Goal: Transaction & Acquisition: Purchase product/service

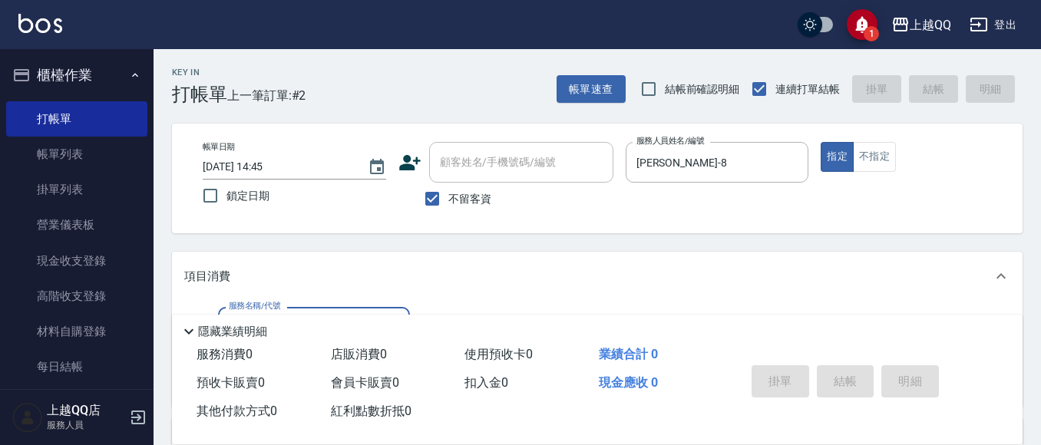
scroll to position [69, 0]
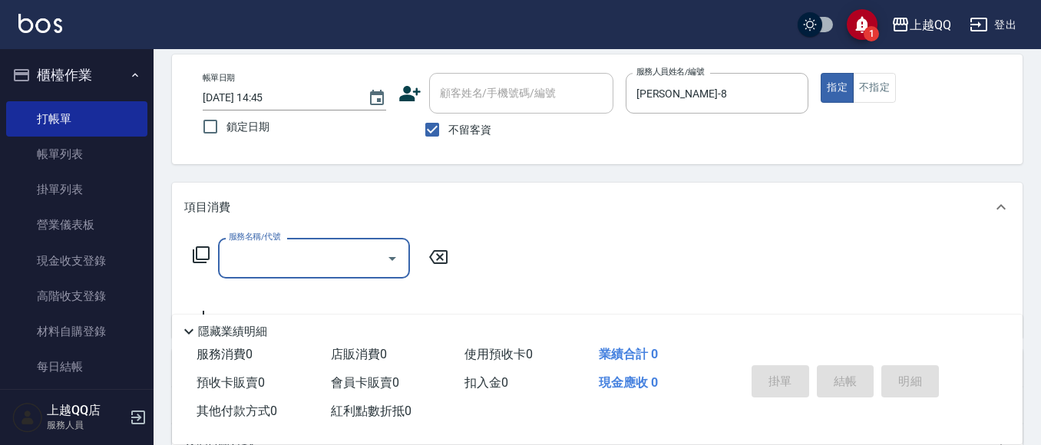
click at [200, 254] on icon at bounding box center [201, 255] width 18 height 18
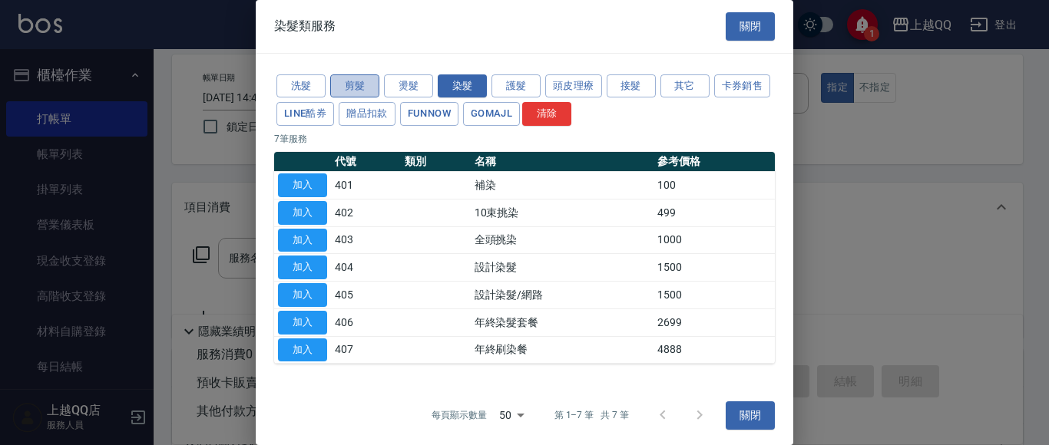
click at [337, 79] on button "剪髮" at bounding box center [354, 86] width 49 height 24
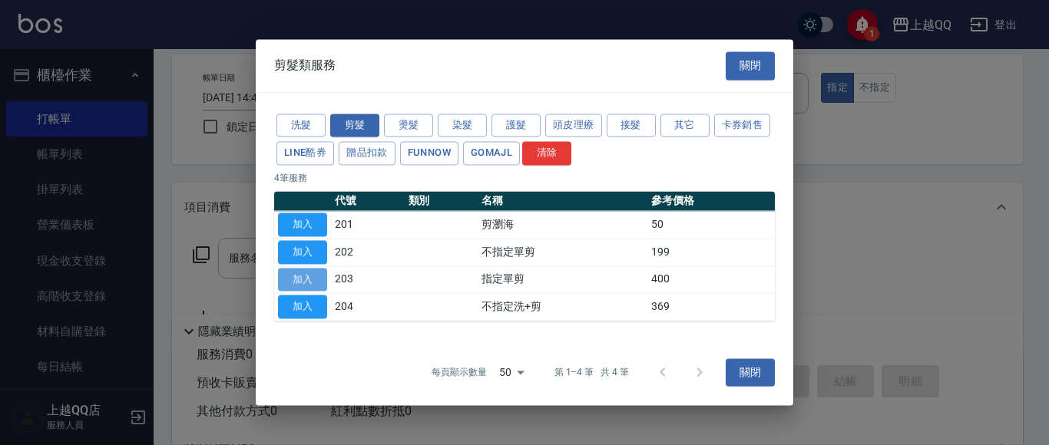
click at [302, 286] on button "加入" at bounding box center [302, 280] width 49 height 24
type input "指定單剪(203)"
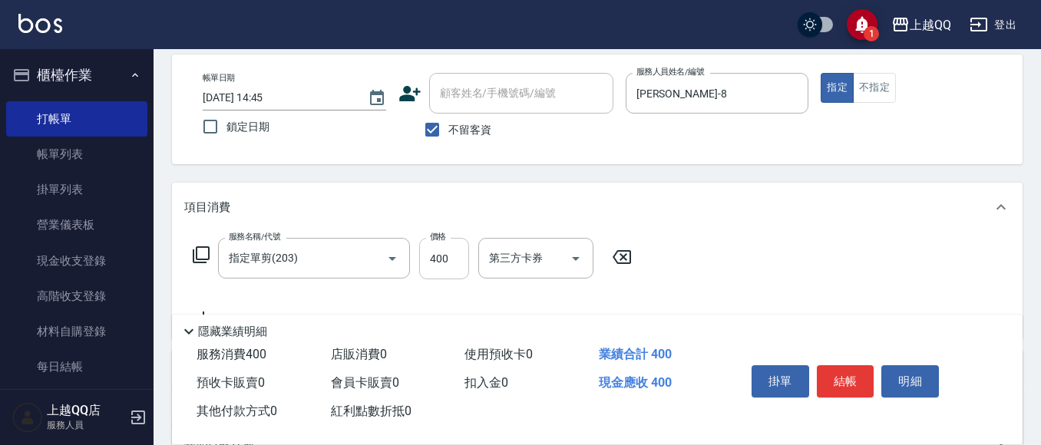
click at [441, 269] on input "400" at bounding box center [444, 258] width 50 height 41
type input "100"
click at [839, 383] on button "結帳" at bounding box center [846, 381] width 58 height 32
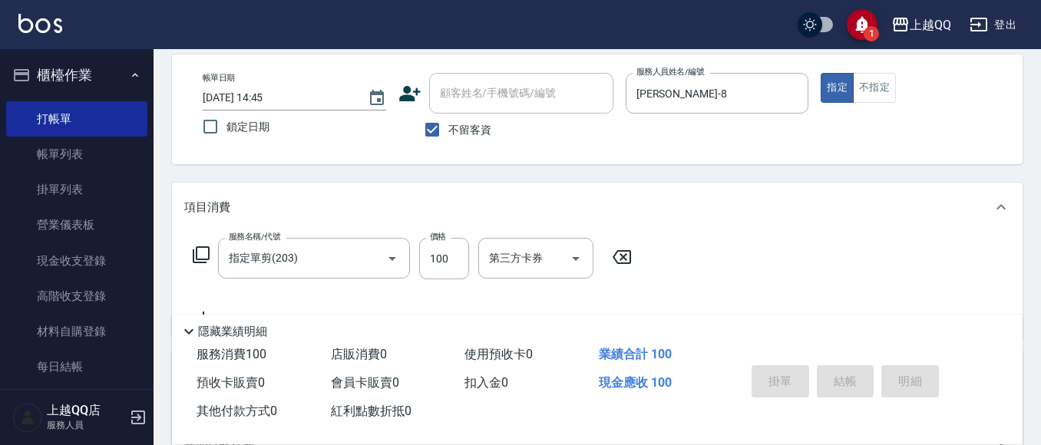
type input "[DATE] 15:33"
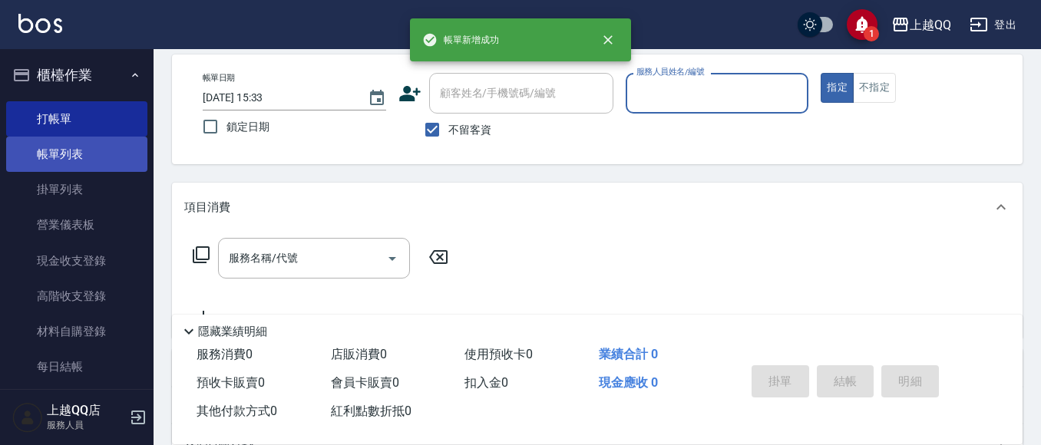
click at [70, 147] on link "帳單列表" at bounding box center [76, 154] width 141 height 35
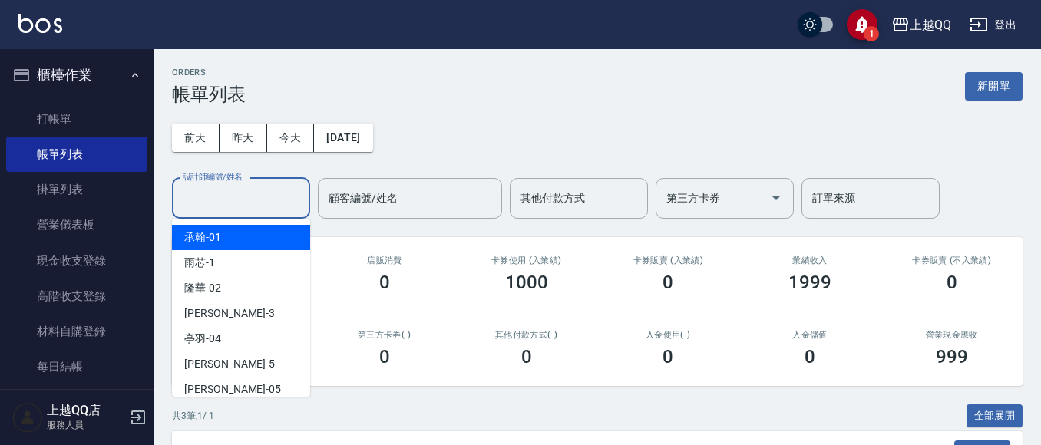
click at [240, 210] on input "設計師編號/姓名" at bounding box center [241, 198] width 124 height 27
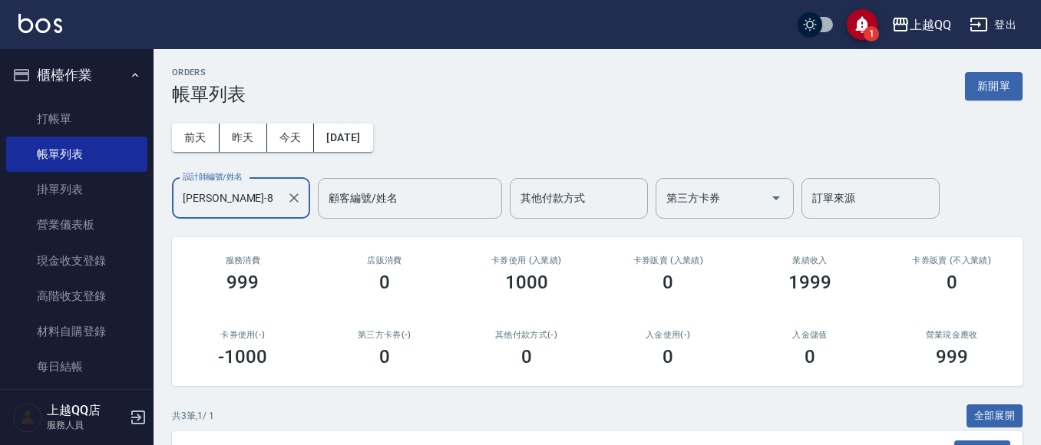
scroll to position [249, 0]
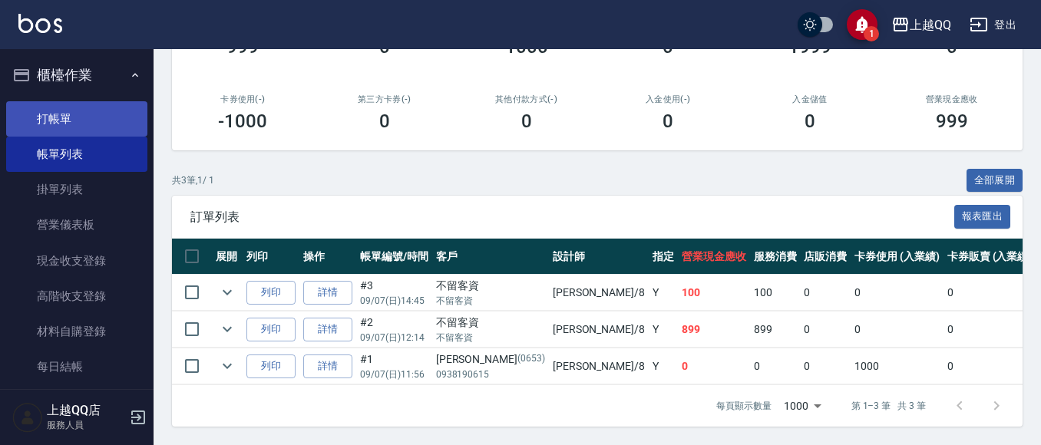
type input "[PERSON_NAME]-8"
click at [48, 121] on link "打帳單" at bounding box center [76, 118] width 141 height 35
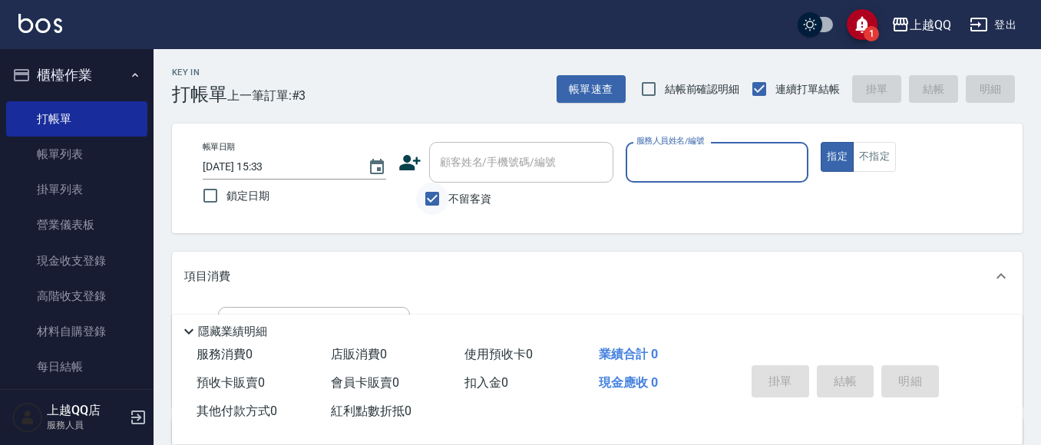
click at [438, 195] on input "不留客資" at bounding box center [432, 199] width 32 height 32
checkbox input "false"
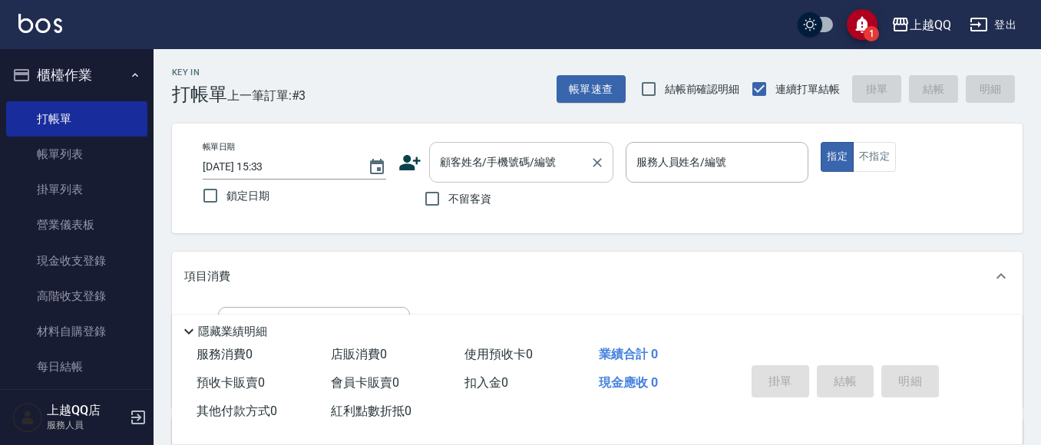
click at [452, 172] on input "顧客姓名/手機號碼/編號" at bounding box center [509, 162] width 147 height 27
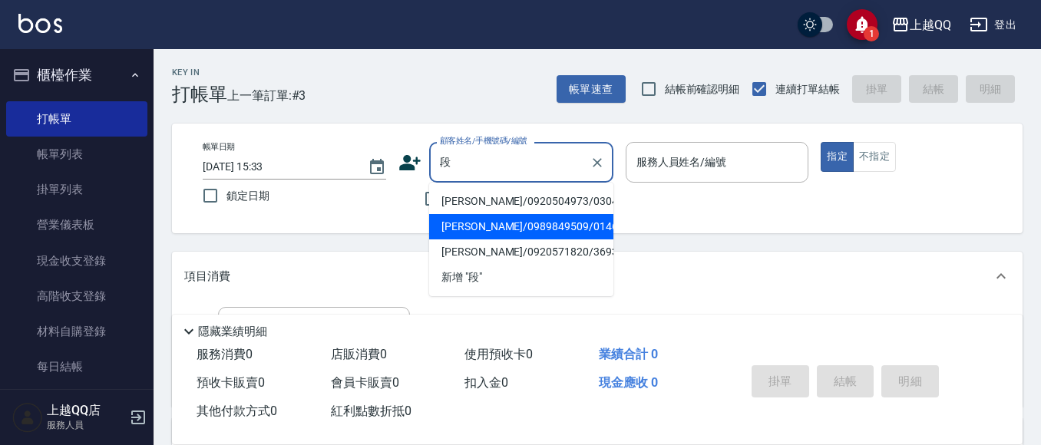
click at [469, 226] on li "[PERSON_NAME]/0989849509/0146" at bounding box center [521, 226] width 184 height 25
type input "[PERSON_NAME]/0989849509/0146"
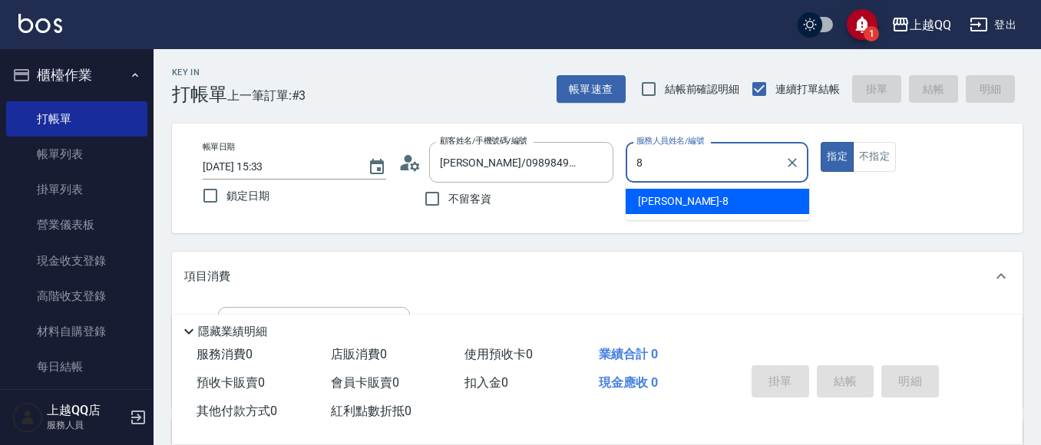
type input "[PERSON_NAME]-8"
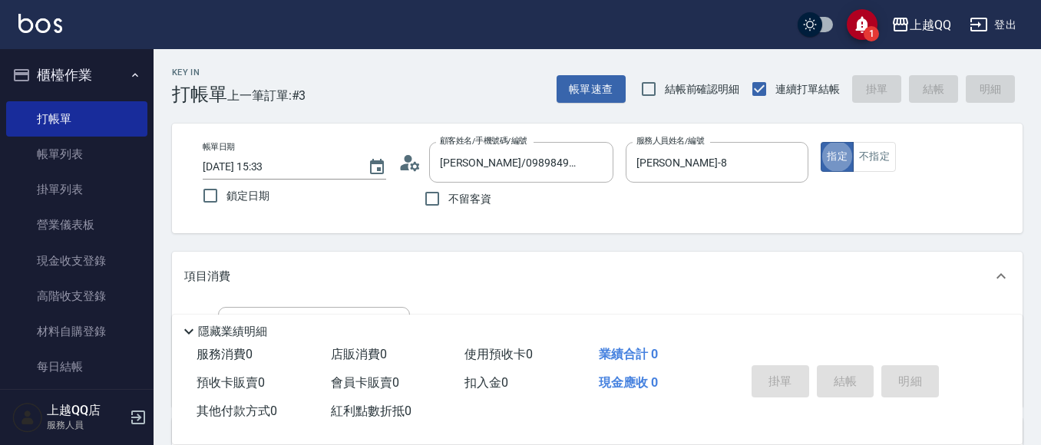
type button "true"
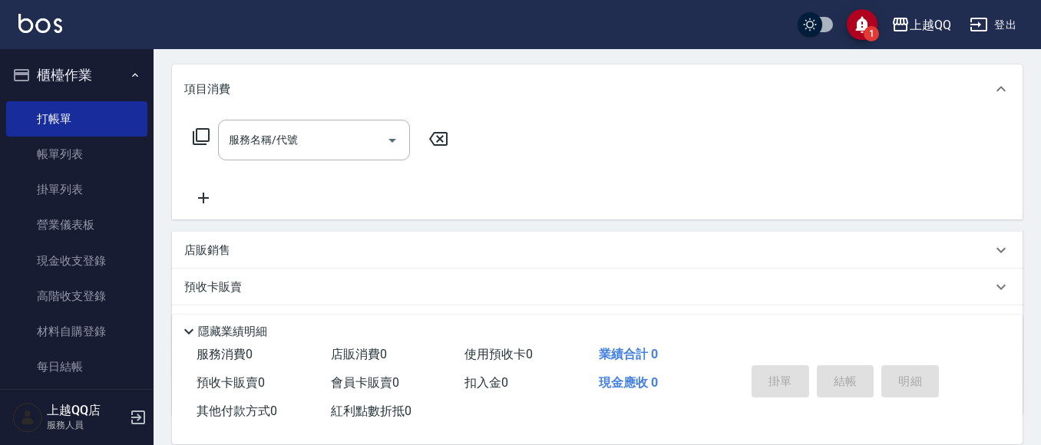
scroll to position [190, 0]
click at [197, 129] on icon at bounding box center [201, 133] width 17 height 17
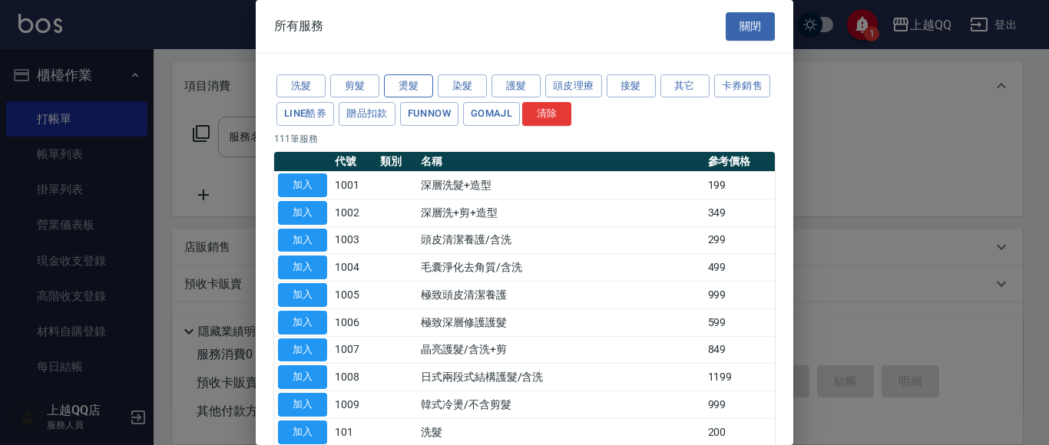
click at [403, 85] on button "燙髮" at bounding box center [408, 86] width 49 height 24
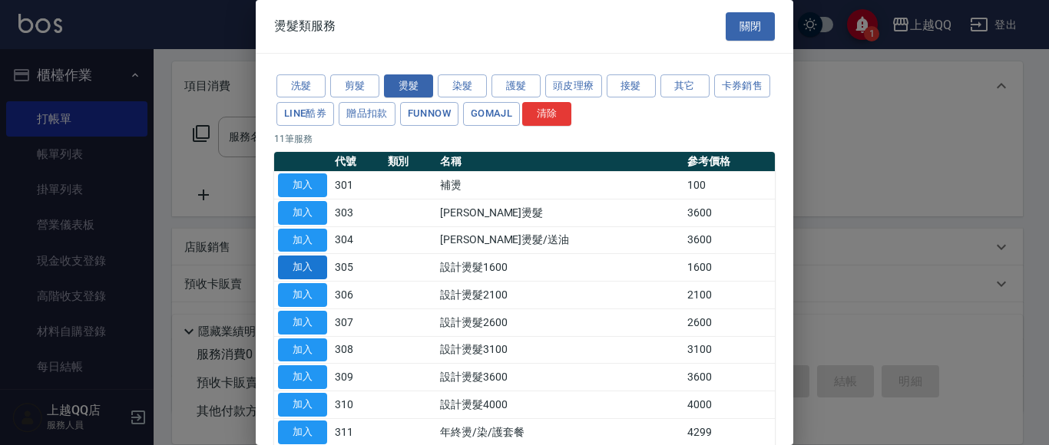
click at [320, 263] on button "加入" at bounding box center [302, 268] width 49 height 24
type input "設計燙髮1600(305)"
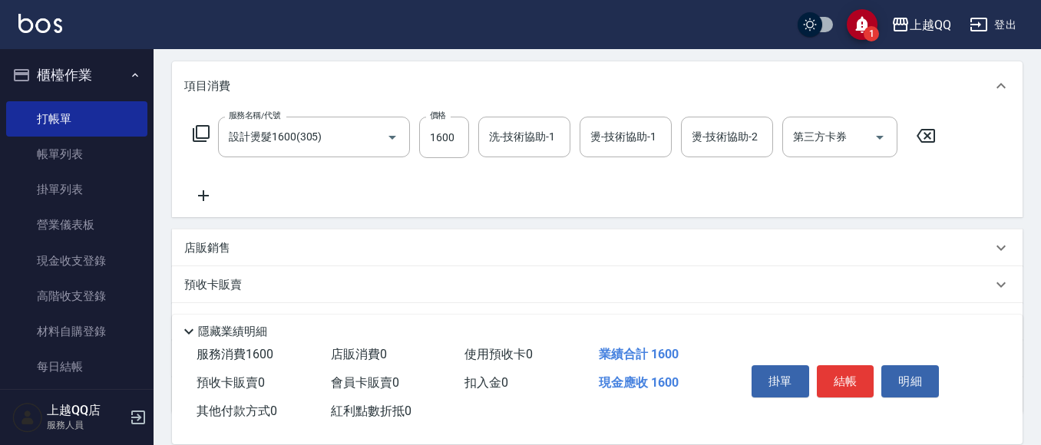
click at [196, 128] on icon at bounding box center [201, 133] width 17 height 17
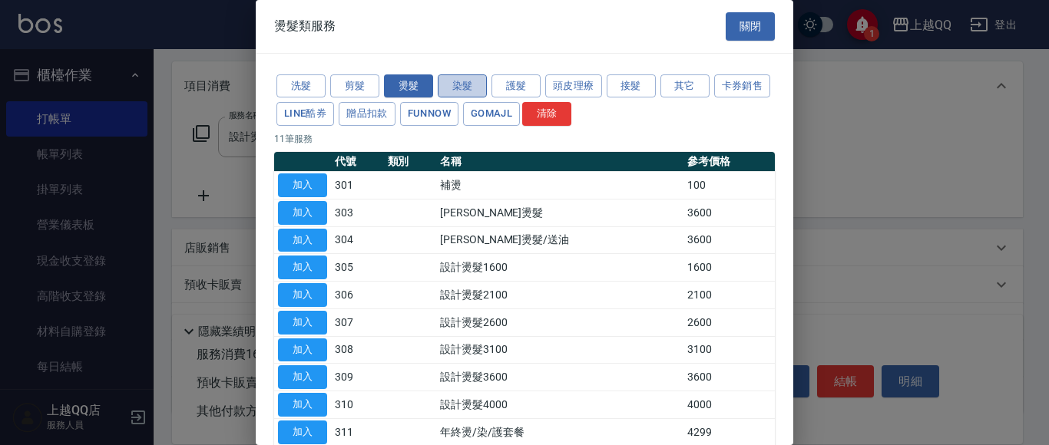
click at [471, 83] on button "染髮" at bounding box center [462, 86] width 49 height 24
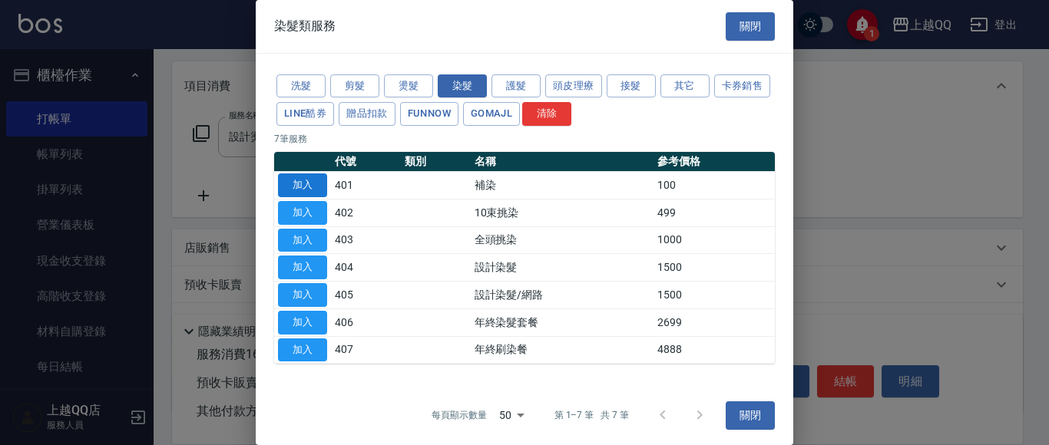
click at [311, 183] on button "加入" at bounding box center [302, 185] width 49 height 24
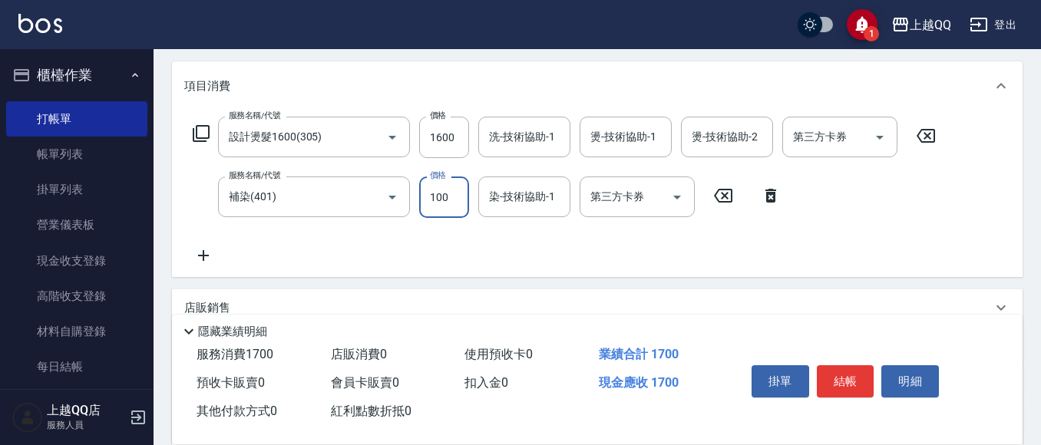
click at [458, 203] on input "100" at bounding box center [444, 197] width 50 height 41
type input "1000"
click at [511, 203] on div "染-技術協助-1 染-技術協助-1" at bounding box center [524, 197] width 92 height 41
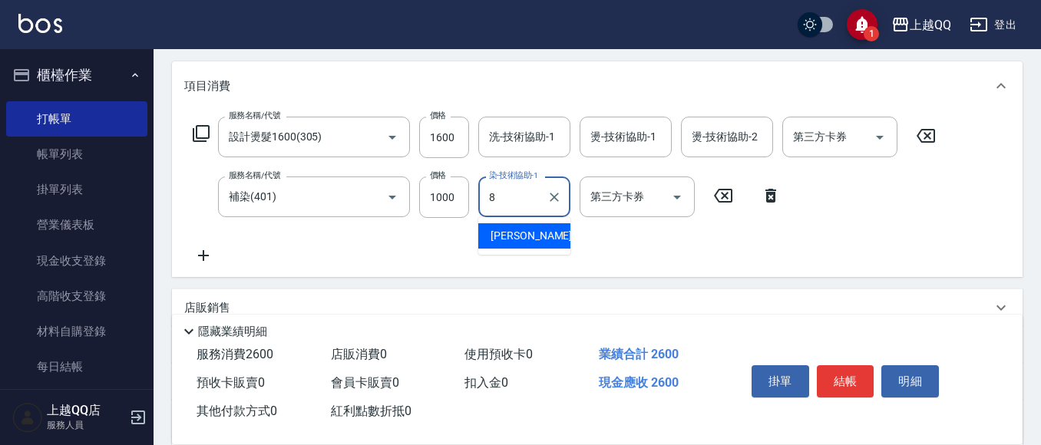
click at [517, 233] on span "[PERSON_NAME] -8" at bounding box center [536, 236] width 91 height 16
type input "[PERSON_NAME]-8"
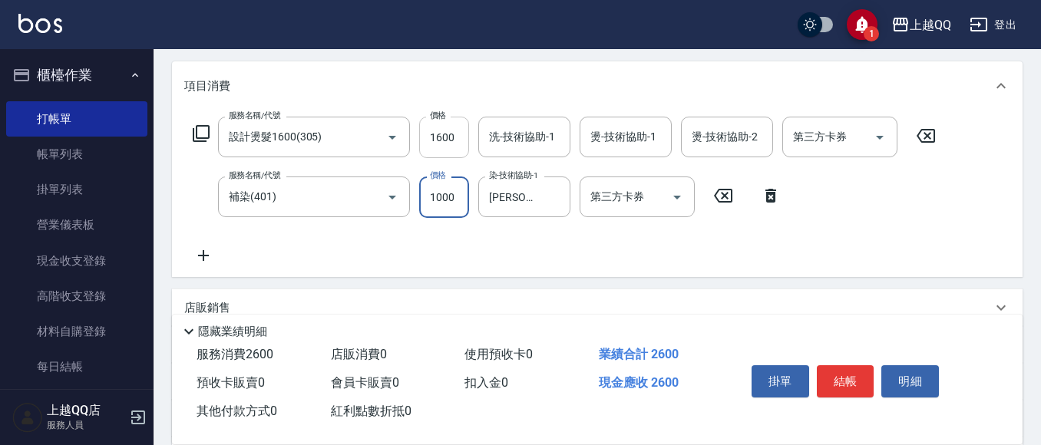
click at [458, 128] on input "1600" at bounding box center [444, 137] width 50 height 41
type input "1280"
click at [522, 127] on input "洗-技術協助-1" at bounding box center [524, 137] width 78 height 27
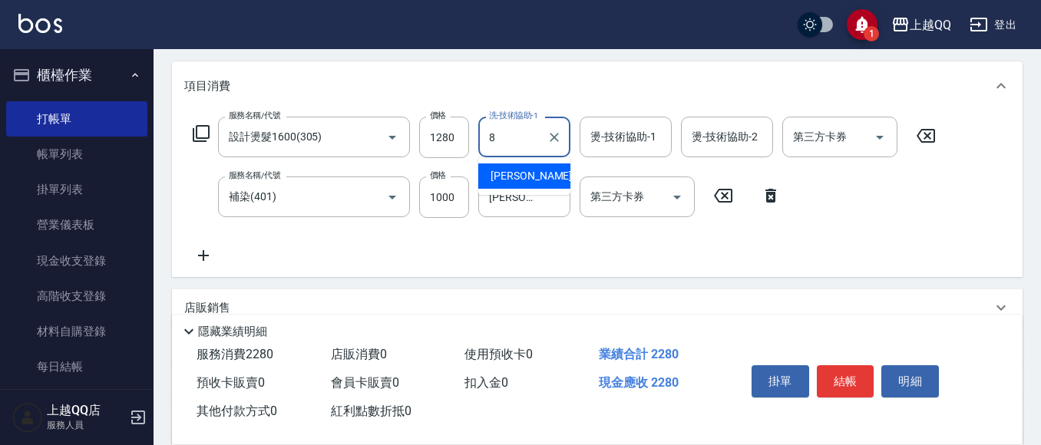
click at [521, 174] on div "[PERSON_NAME] -8" at bounding box center [524, 176] width 92 height 25
type input "[PERSON_NAME]-8"
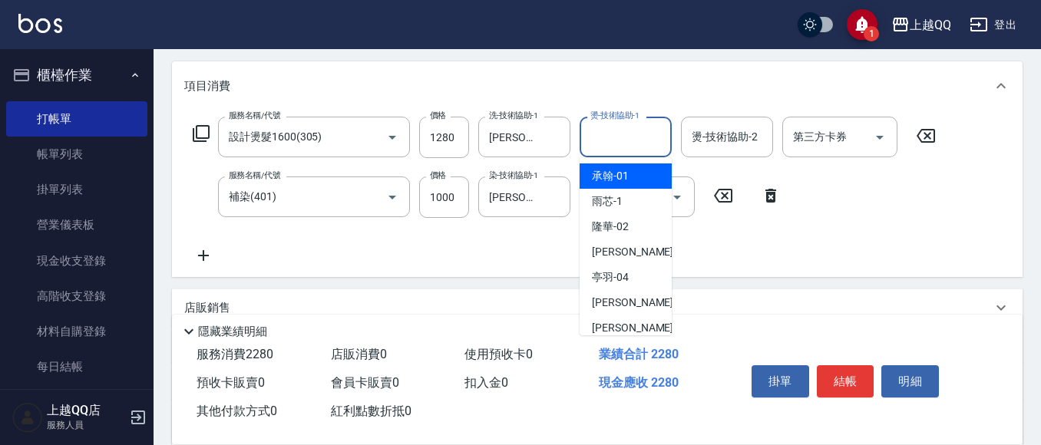
click at [606, 135] on div "燙-技術協助-1 燙-技術協助-1" at bounding box center [626, 137] width 92 height 41
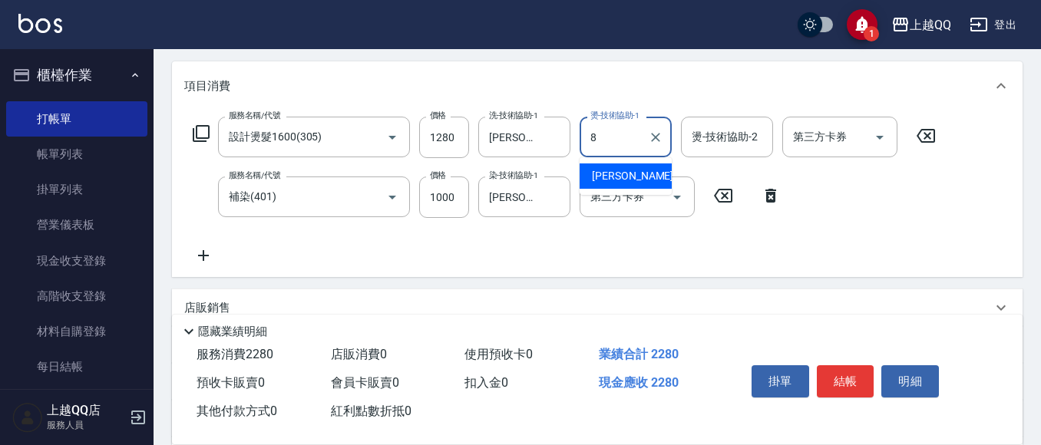
click at [629, 180] on div "[PERSON_NAME] -8" at bounding box center [626, 176] width 92 height 25
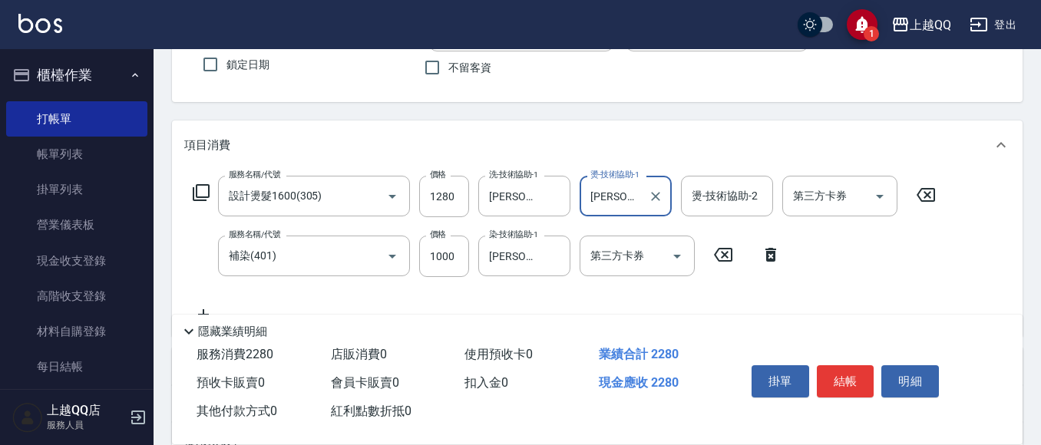
scroll to position [172, 0]
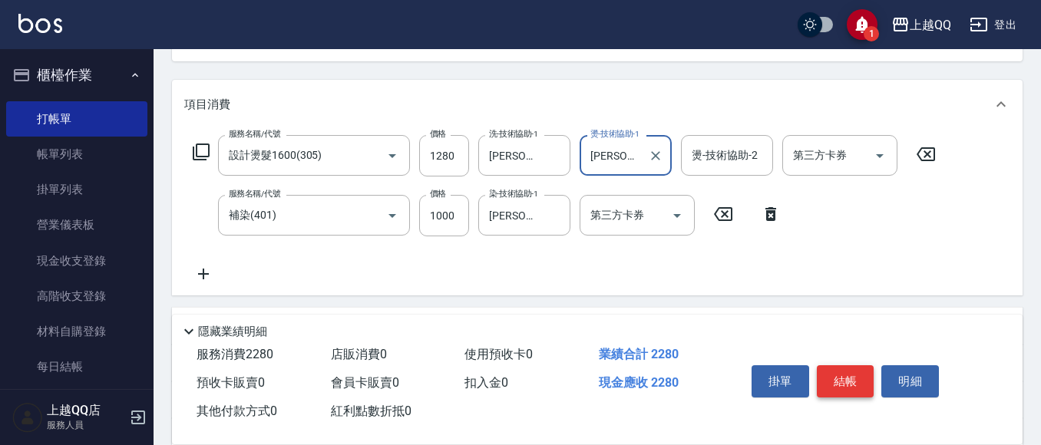
type input "[PERSON_NAME]-8"
click at [857, 365] on button "結帳" at bounding box center [846, 381] width 58 height 32
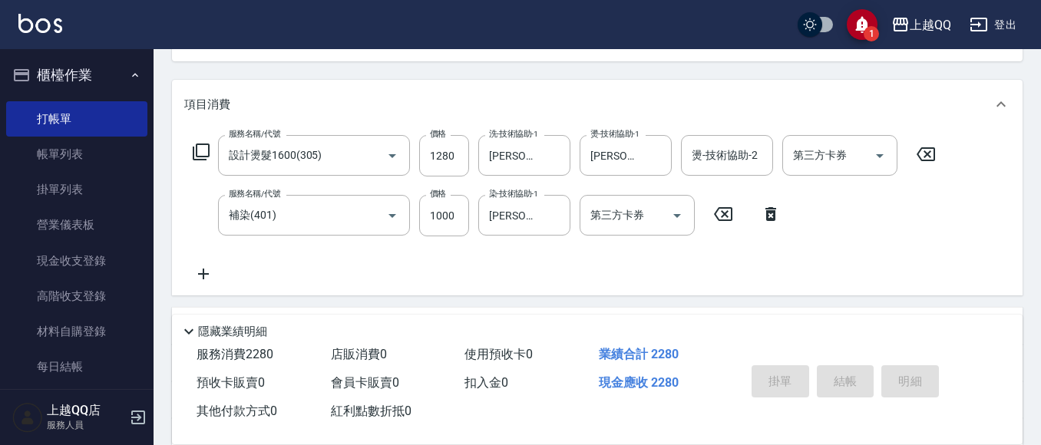
type input "[DATE] 15:35"
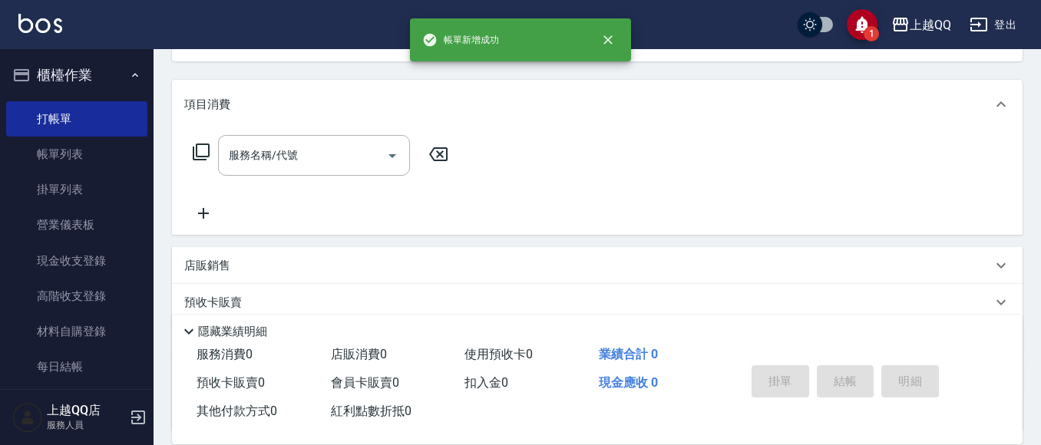
scroll to position [149, 0]
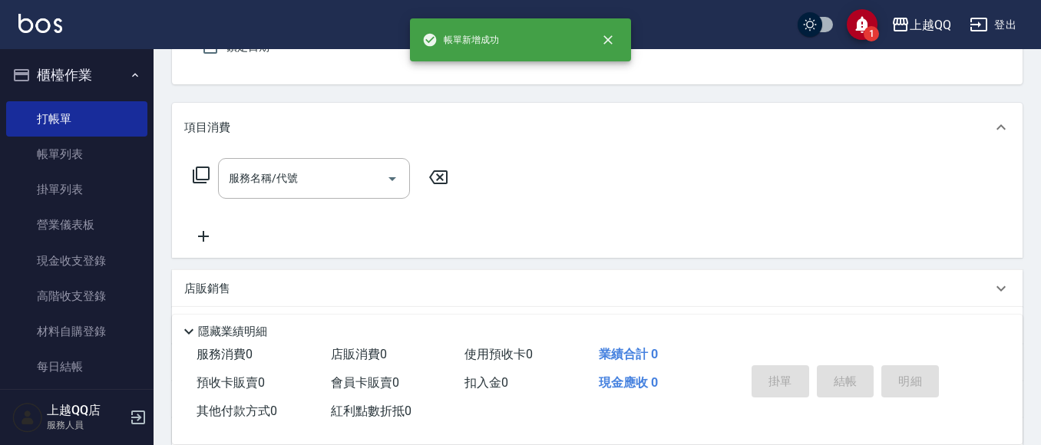
click at [66, 74] on button "櫃檯作業" at bounding box center [76, 75] width 141 height 40
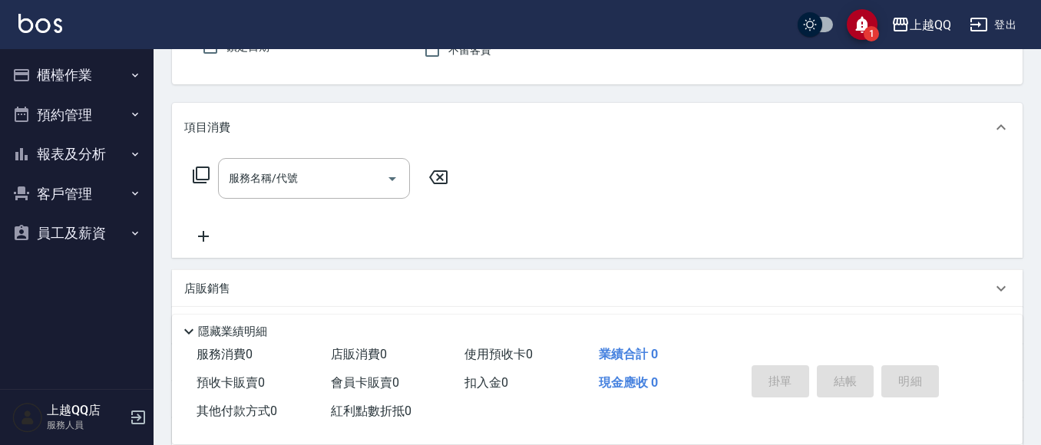
click at [71, 193] on button "客戶管理" at bounding box center [76, 194] width 141 height 40
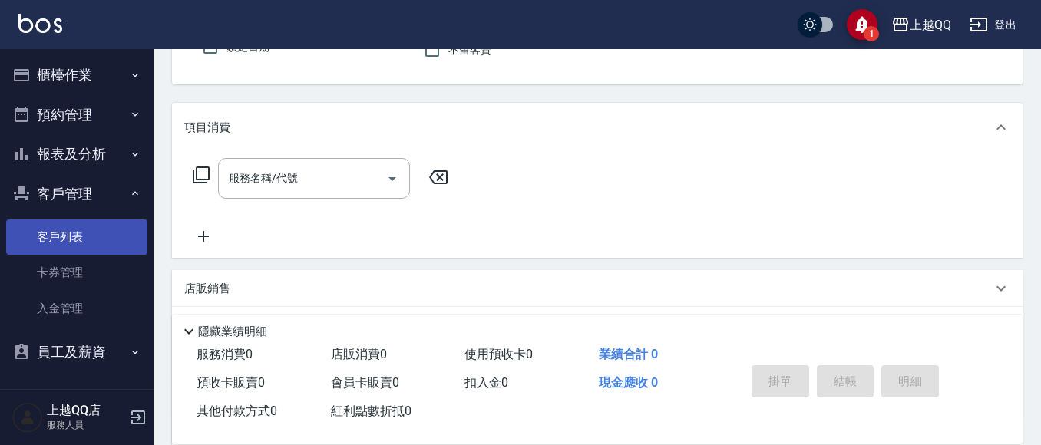
click at [81, 231] on link "客戶列表" at bounding box center [76, 237] width 141 height 35
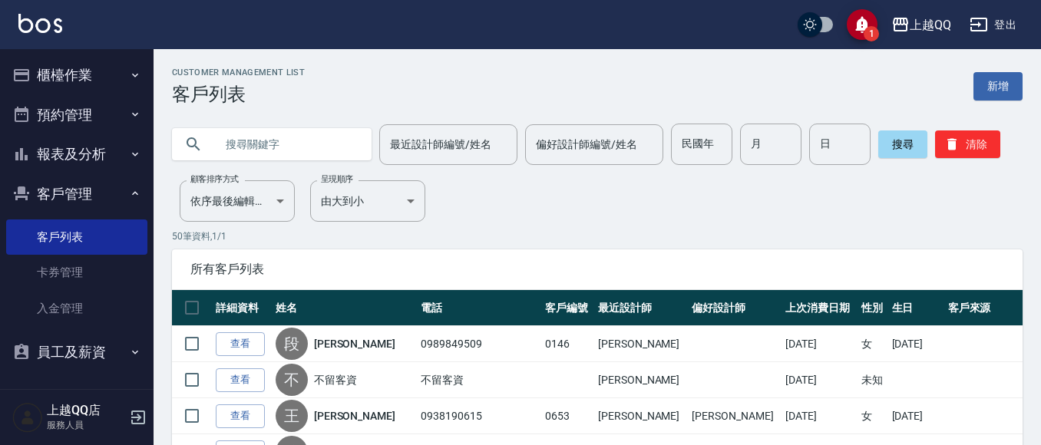
click at [293, 149] on input "text" at bounding box center [287, 144] width 144 height 41
type input "段"
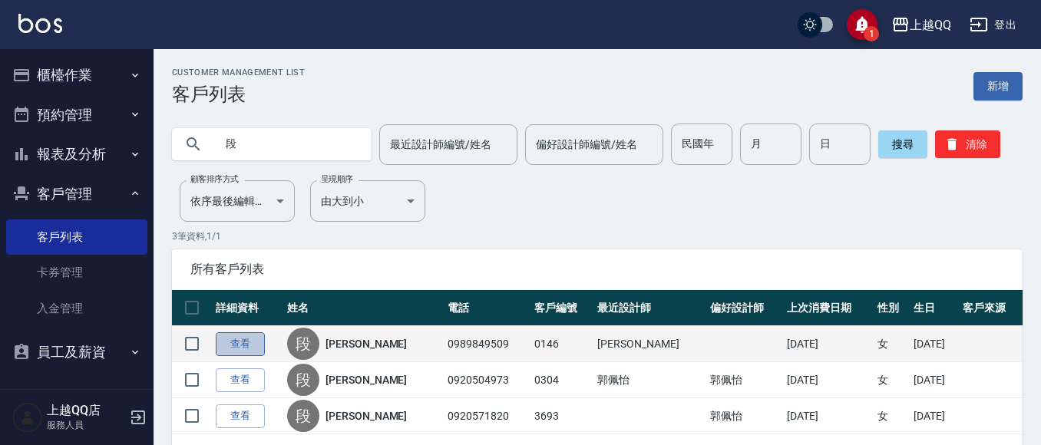
click at [246, 345] on link "查看" at bounding box center [240, 344] width 49 height 24
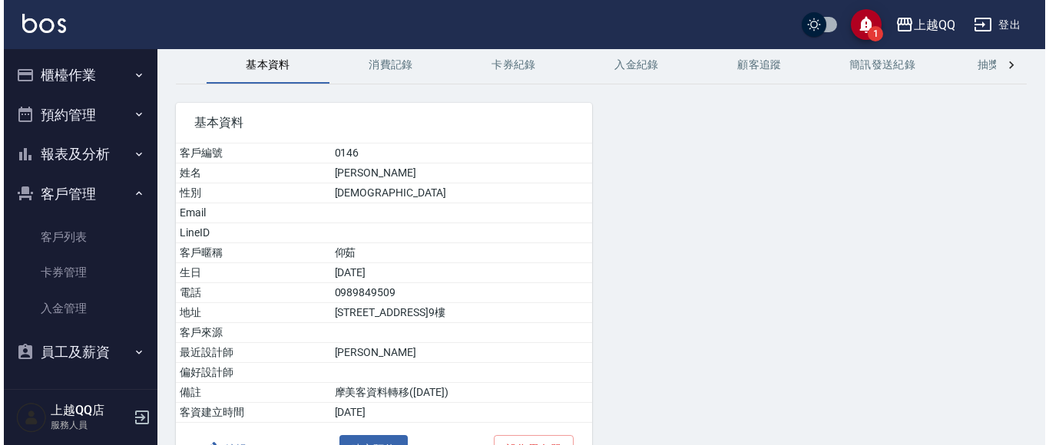
scroll to position [160, 0]
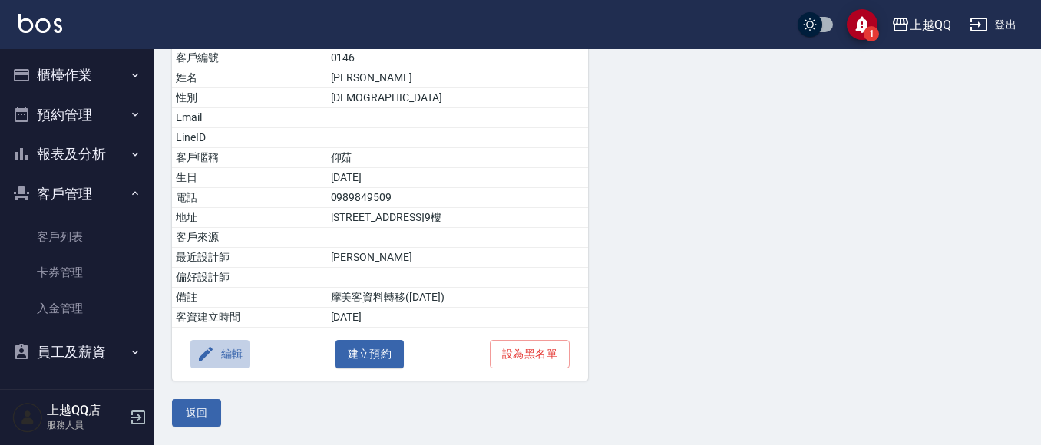
click at [219, 351] on button "編輯" at bounding box center [219, 354] width 59 height 28
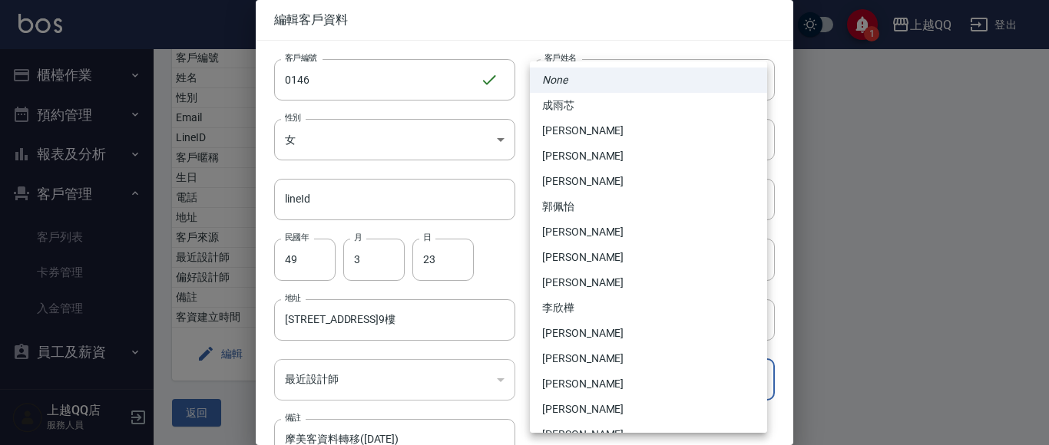
click at [706, 373] on body "1 上越QQ 登出 櫃檯作業 打帳單 帳單列表 掛單列表 營業儀表板 現金收支登錄 高階收支登錄 材料自購登錄 每日結帳 排班表 現場電腦打卡 預約管理 預約…" at bounding box center [524, 142] width 1049 height 605
click at [560, 360] on li "[PERSON_NAME]" at bounding box center [648, 358] width 237 height 25
type input "6a1d48fd-dc55-4af9-a1b9-c331f63b0e5a"
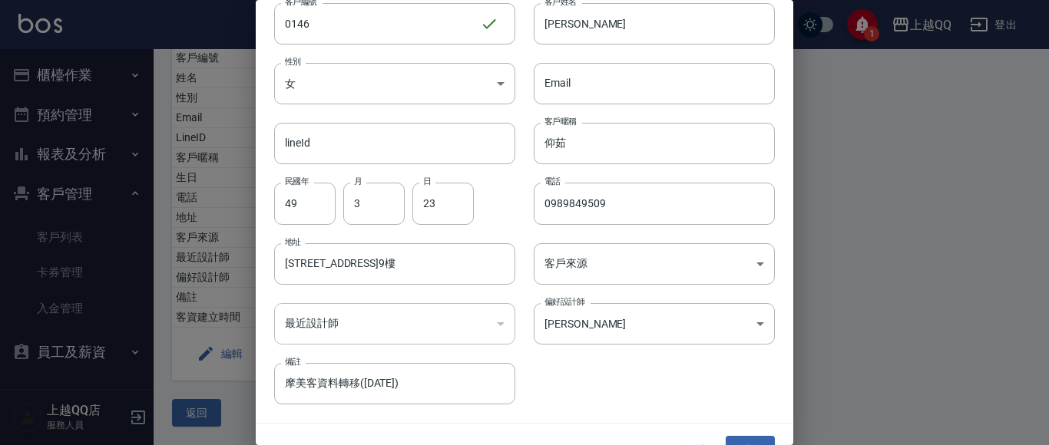
scroll to position [87, 0]
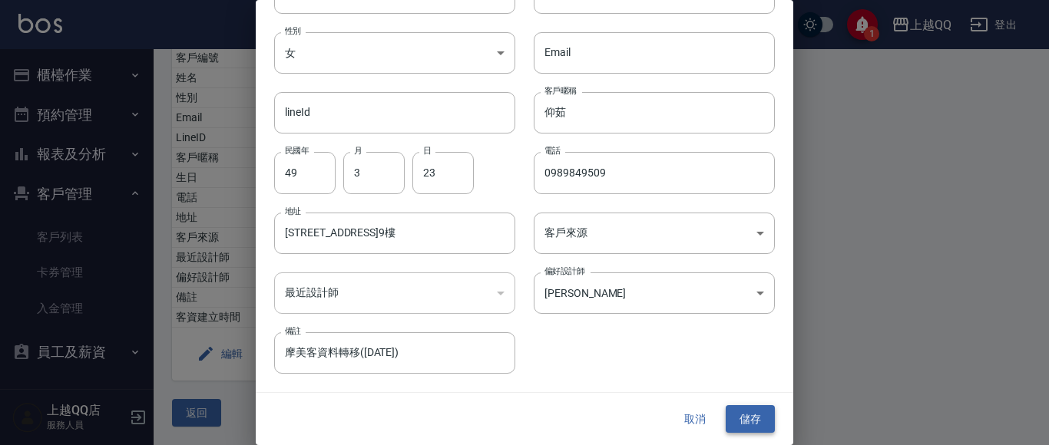
click at [753, 421] on button "儲存" at bounding box center [749, 419] width 49 height 28
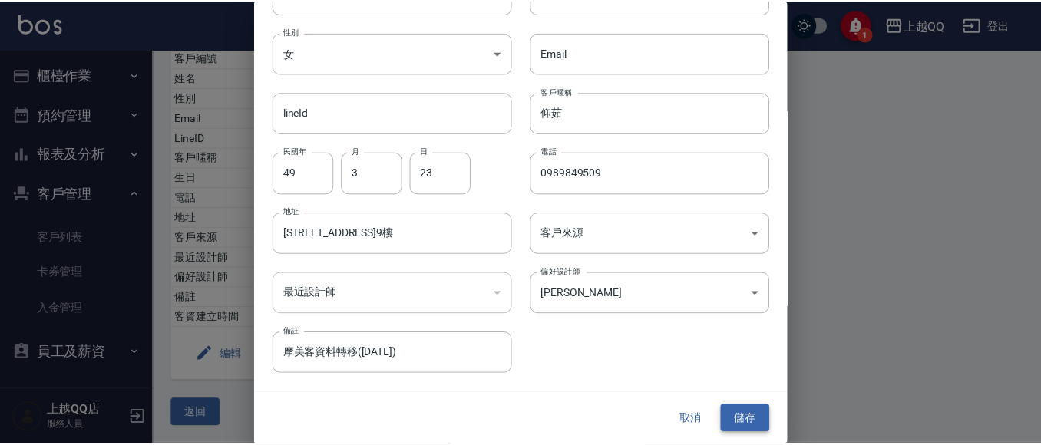
scroll to position [0, 0]
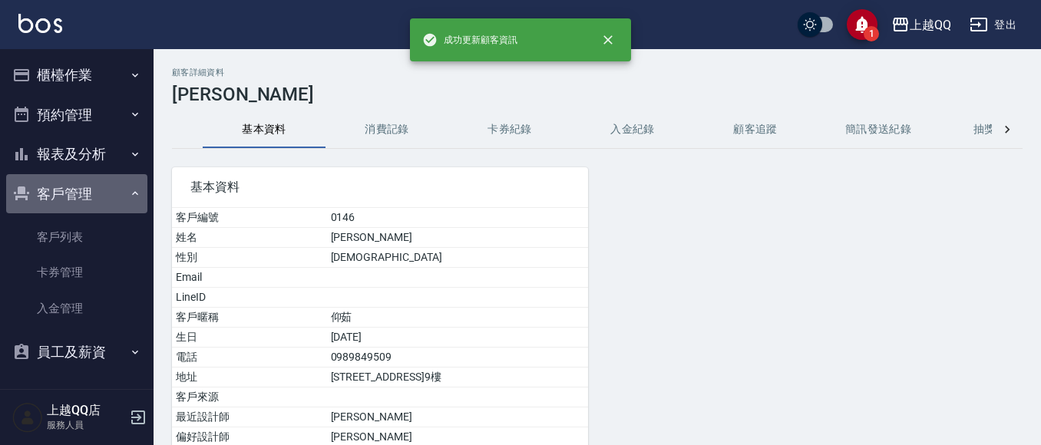
click at [84, 196] on button "客戶管理" at bounding box center [76, 194] width 141 height 40
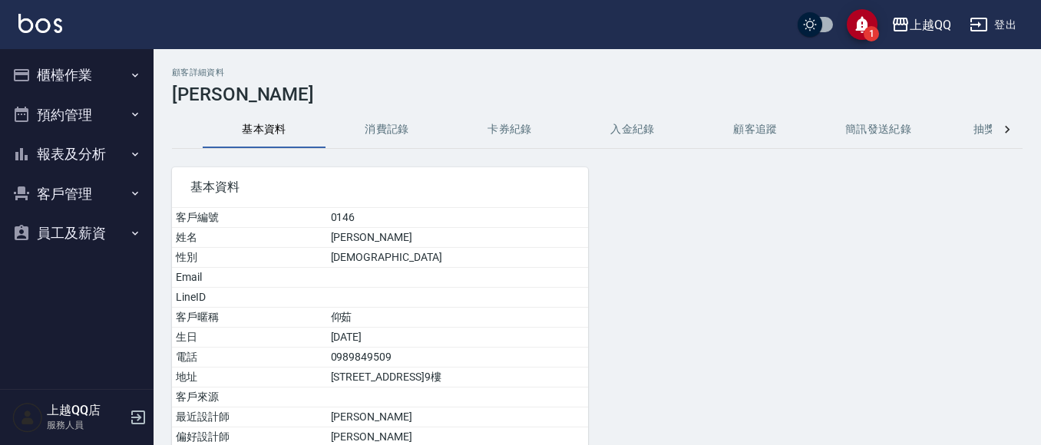
click at [72, 78] on button "櫃檯作業" at bounding box center [76, 75] width 141 height 40
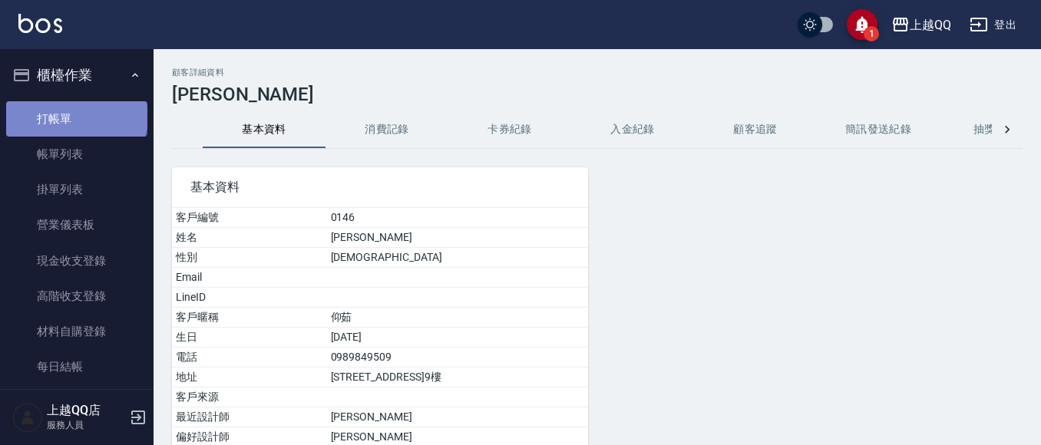
click at [75, 117] on link "打帳單" at bounding box center [76, 118] width 141 height 35
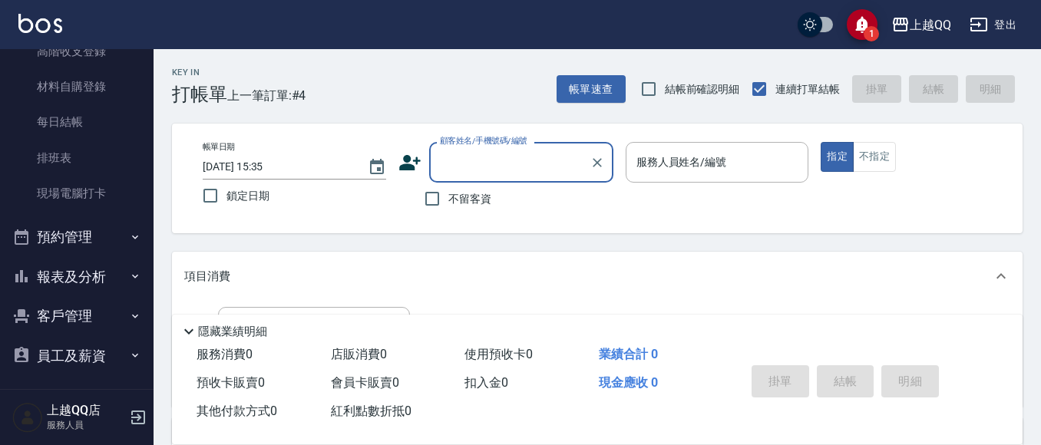
scroll to position [249, 0]
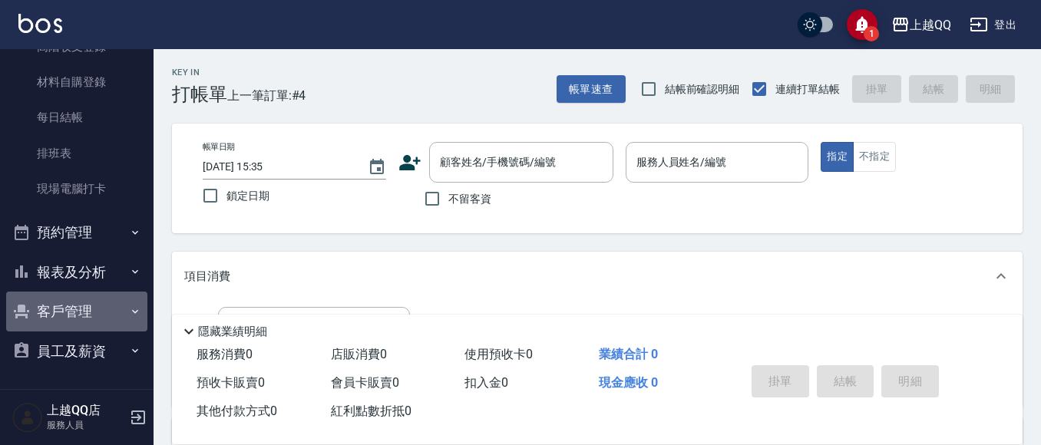
click at [103, 306] on button "客戶管理" at bounding box center [76, 312] width 141 height 40
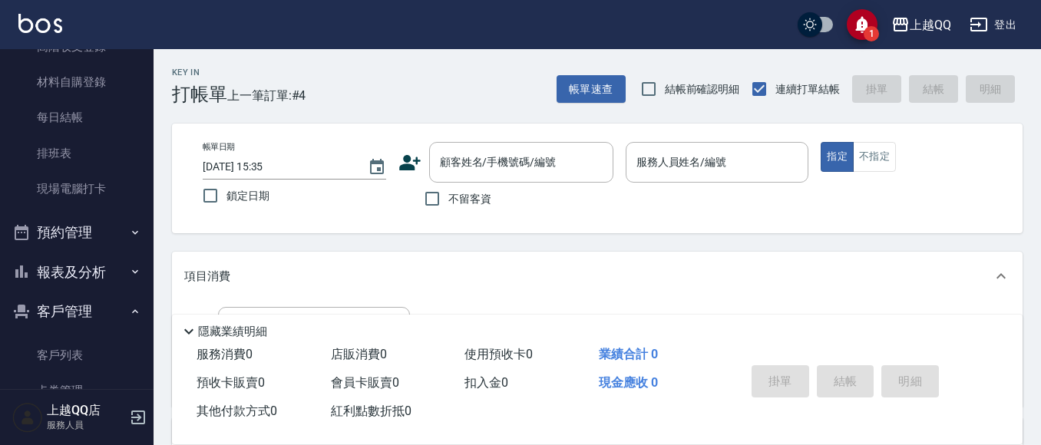
scroll to position [326, 0]
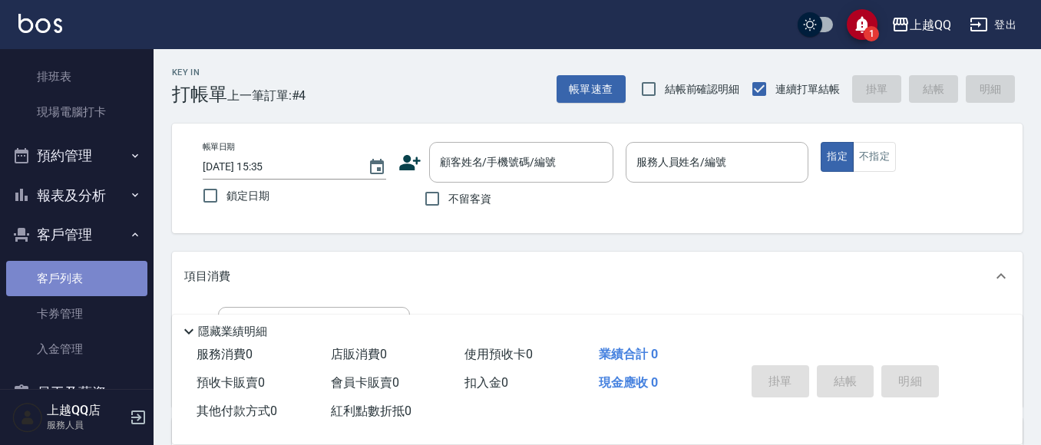
click at [103, 279] on link "客戶列表" at bounding box center [76, 278] width 141 height 35
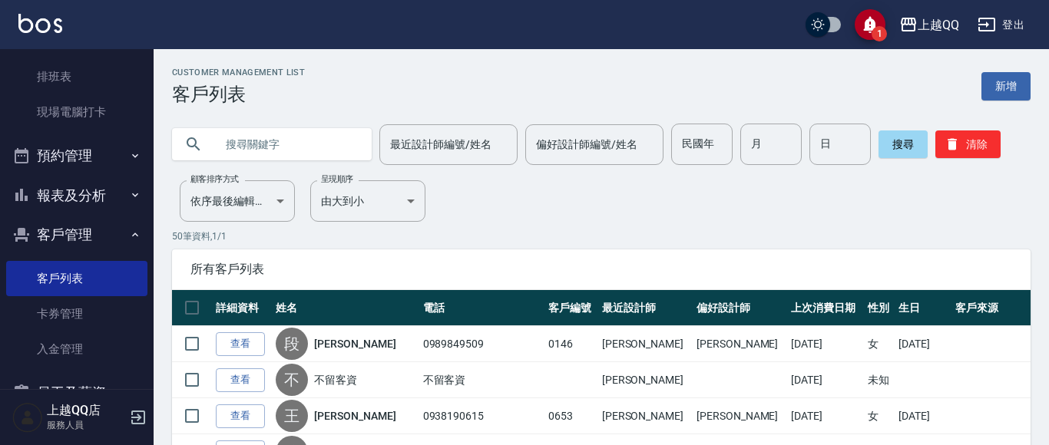
click at [318, 140] on input "text" at bounding box center [287, 144] width 144 height 41
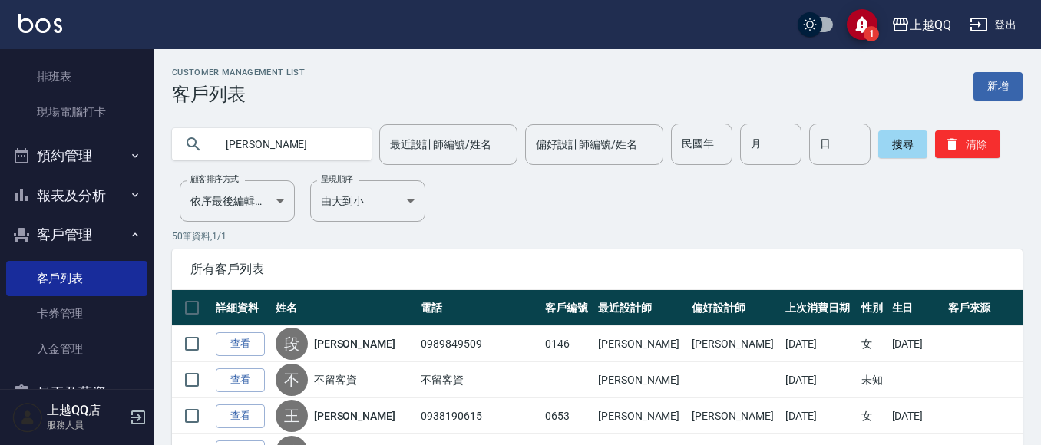
type input "[PERSON_NAME]"
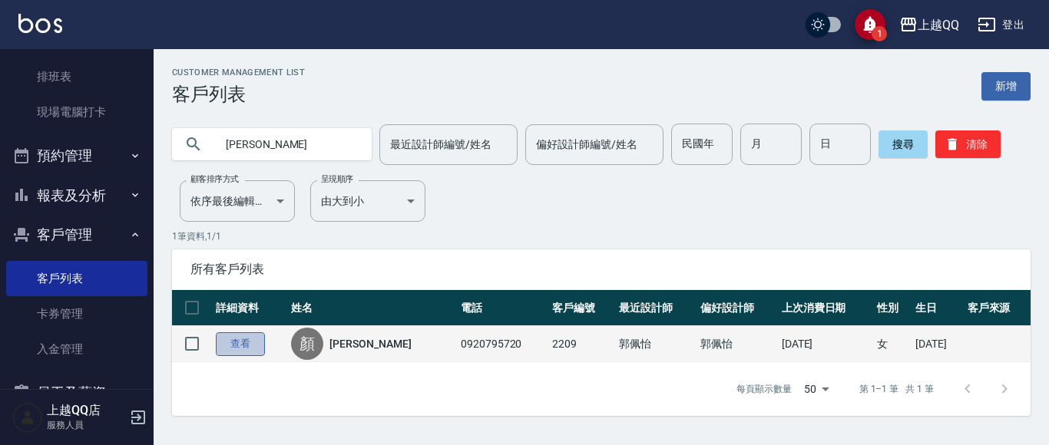
click at [242, 343] on link "查看" at bounding box center [240, 344] width 49 height 24
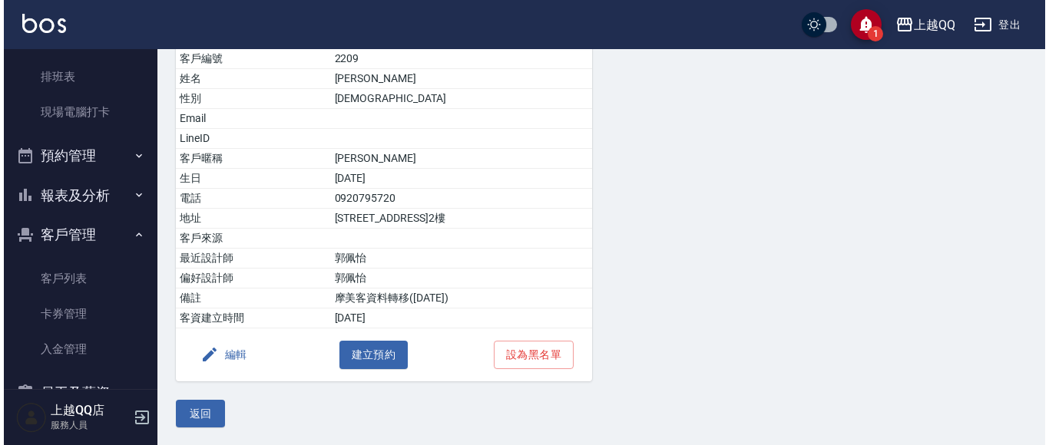
scroll to position [160, 0]
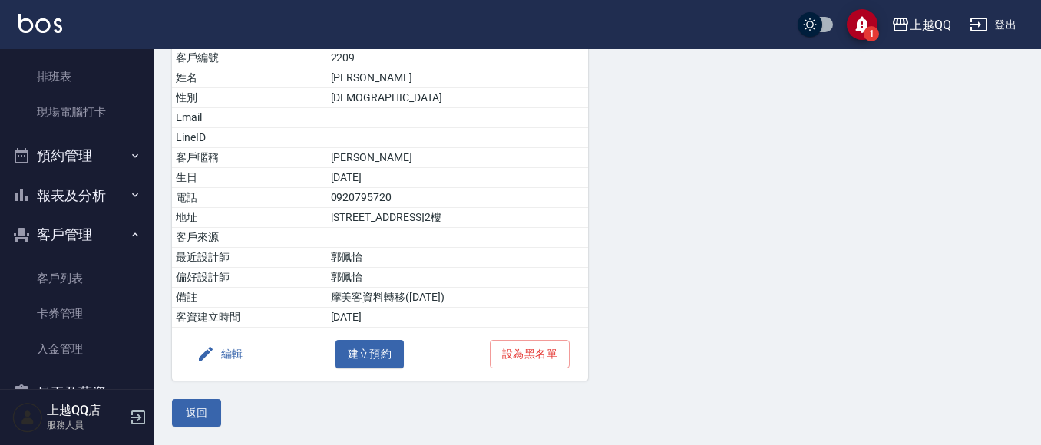
click at [226, 352] on button "編輯" at bounding box center [219, 354] width 59 height 28
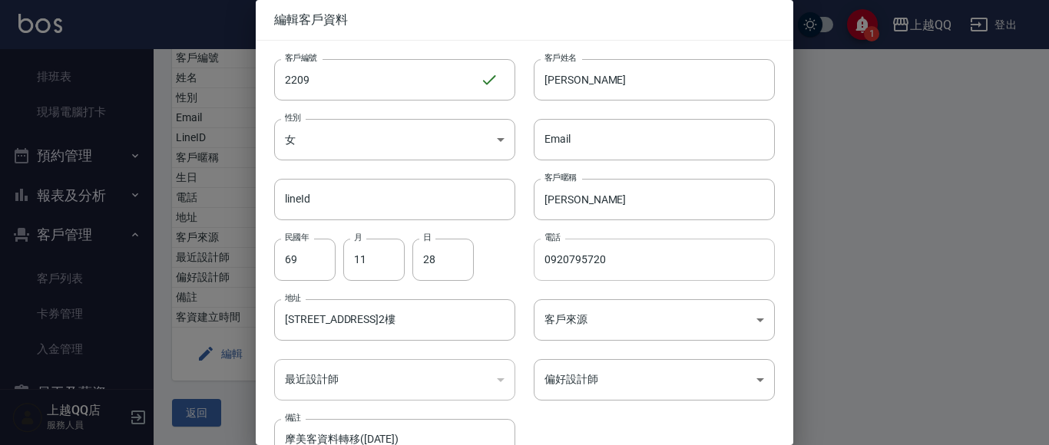
click at [596, 261] on input "0920795720" at bounding box center [654, 259] width 241 height 41
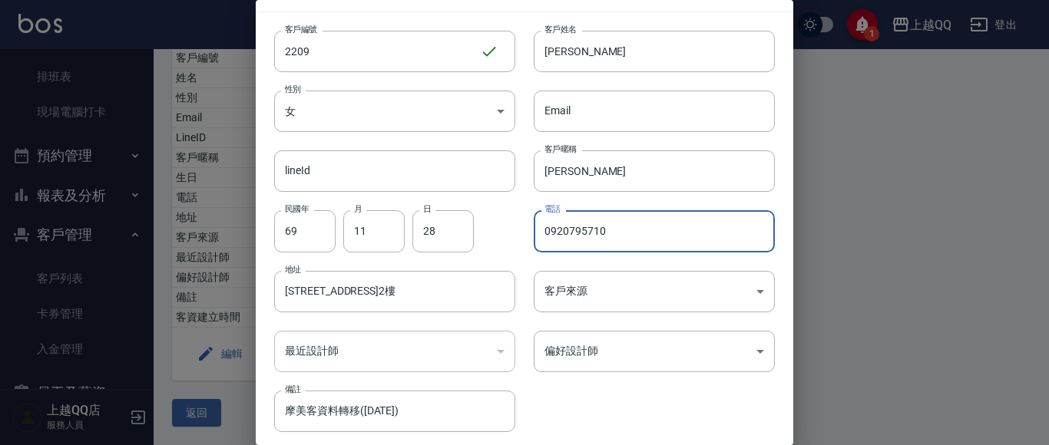
scroll to position [77, 0]
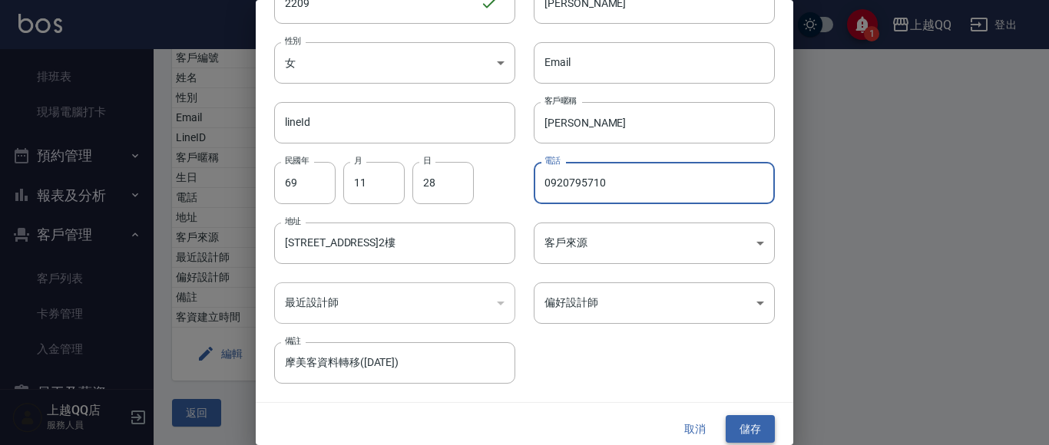
type input "0920795710"
click at [740, 425] on button "儲存" at bounding box center [749, 429] width 49 height 28
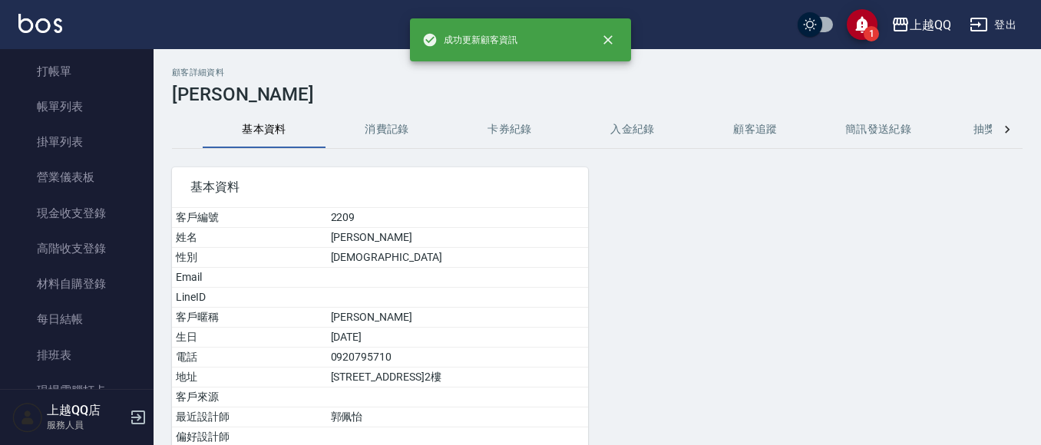
scroll to position [0, 0]
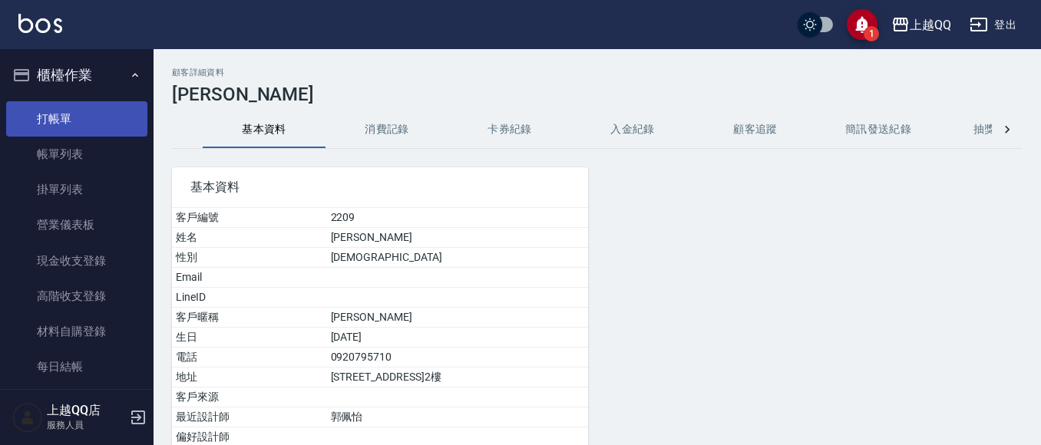
click at [55, 103] on link "打帳單" at bounding box center [76, 118] width 141 height 35
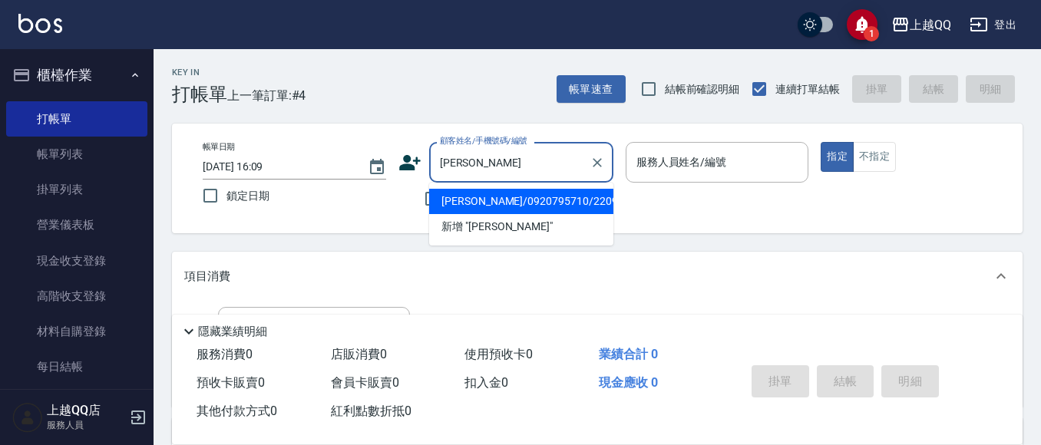
click at [484, 200] on li "[PERSON_NAME]/0920795710/2209" at bounding box center [521, 201] width 184 height 25
type input "[PERSON_NAME]/0920795710/2209"
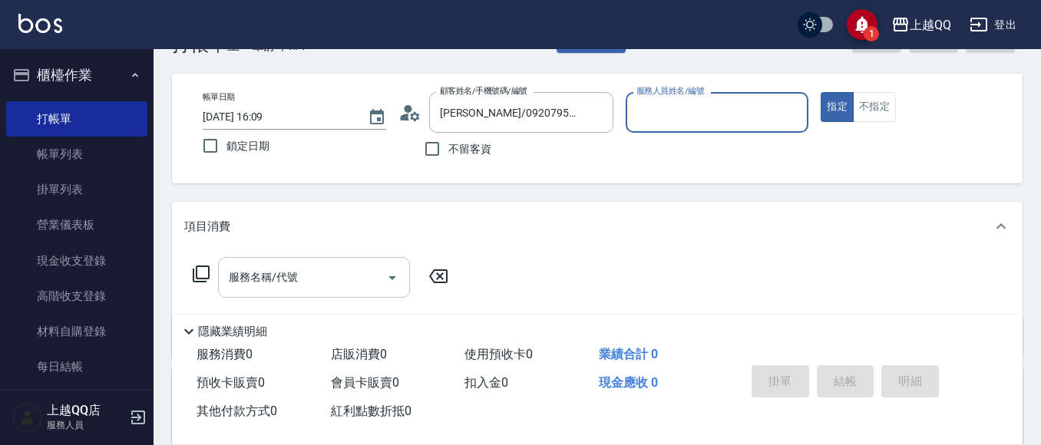
scroll to position [77, 0]
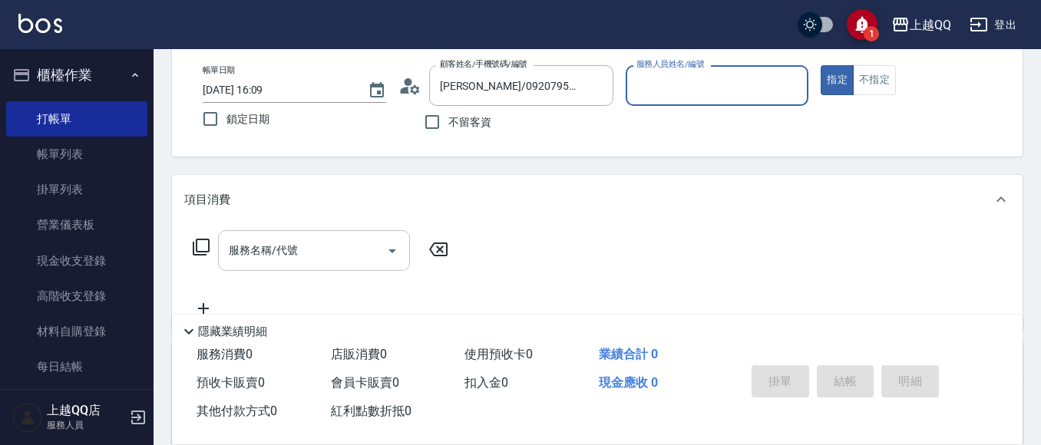
click at [291, 264] on input "服務名稱/代號" at bounding box center [302, 250] width 155 height 27
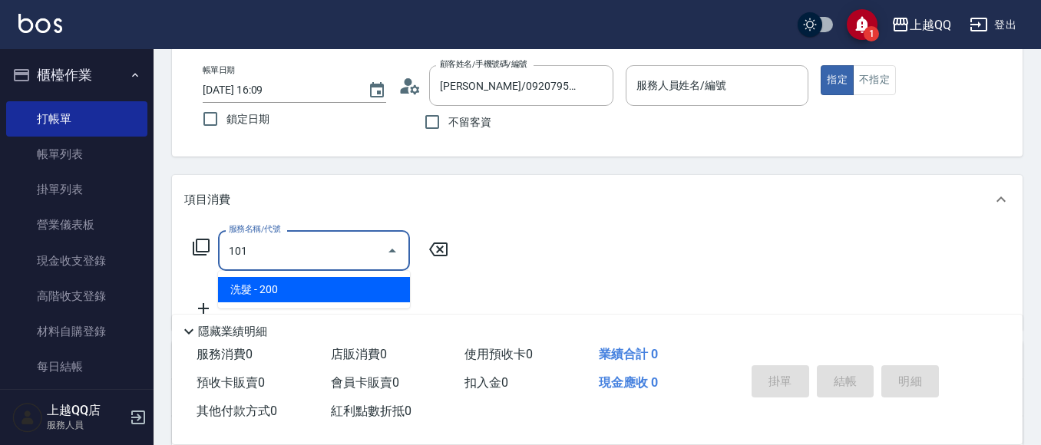
type input "洗髮(101)"
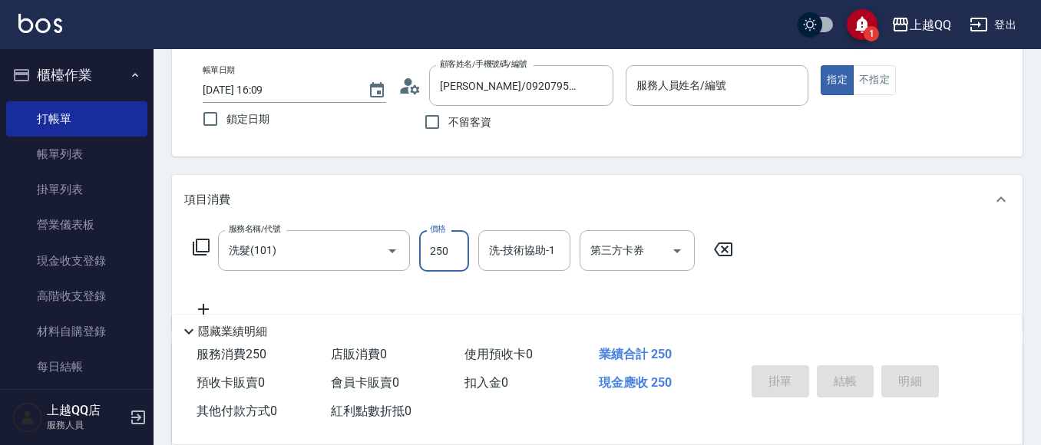
type input "250"
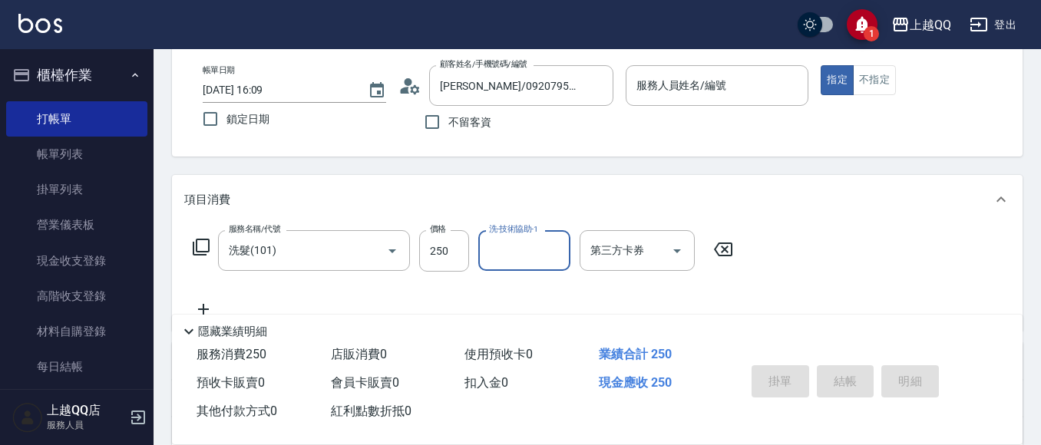
type input "3"
type input "[PERSON_NAME]-26"
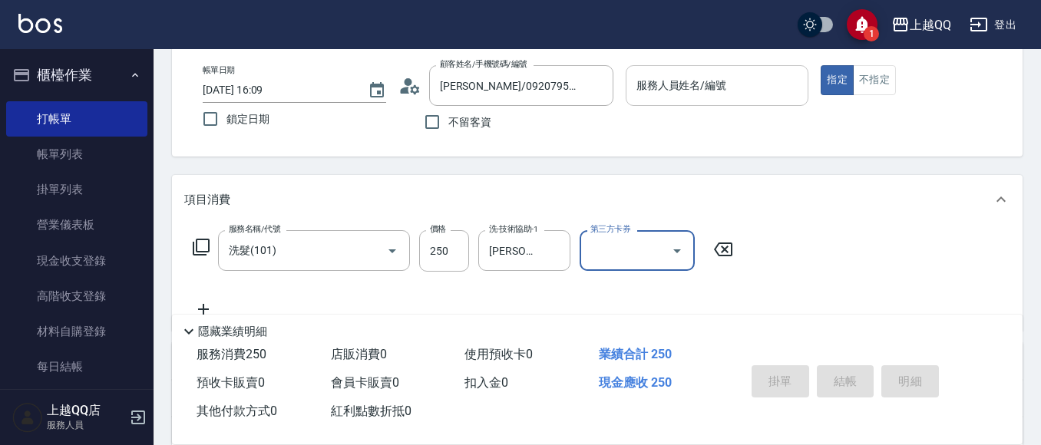
click at [651, 94] on input "服務人員姓名/編號" at bounding box center [718, 85] width 170 height 27
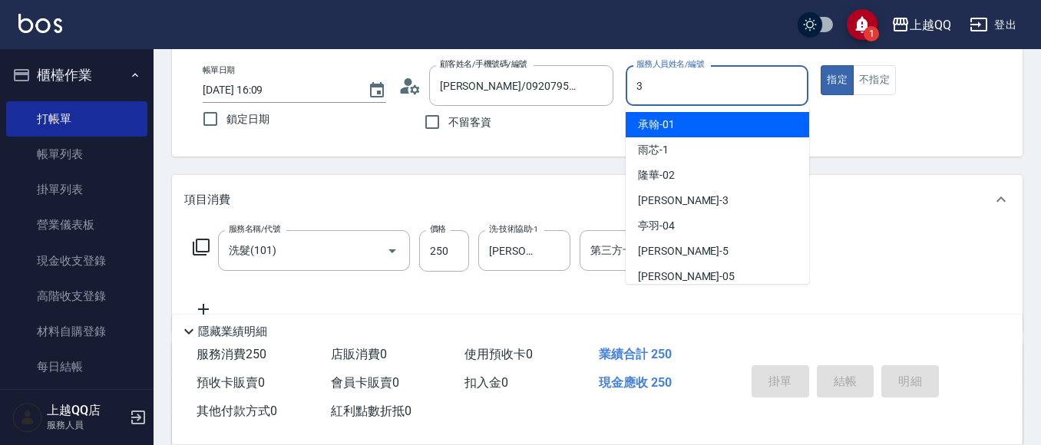
type input "3"
type button "true"
type input "佩怡-3"
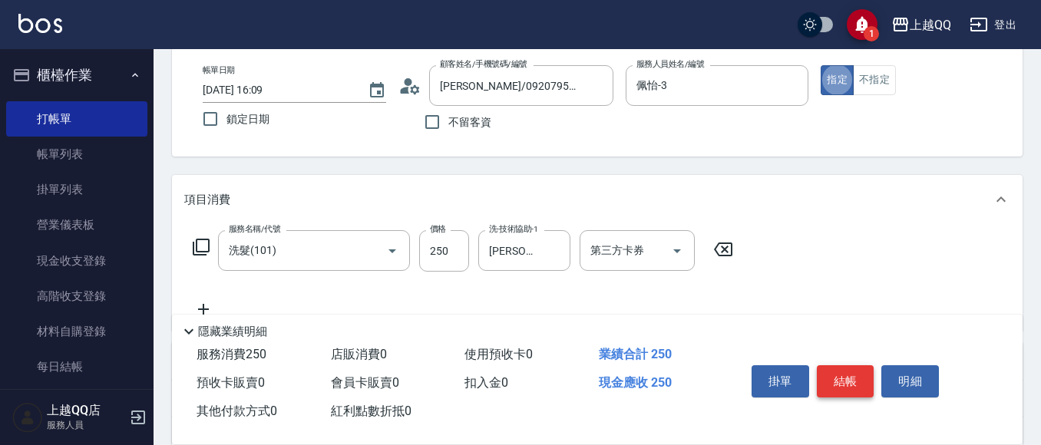
click at [834, 375] on button "結帳" at bounding box center [846, 381] width 58 height 32
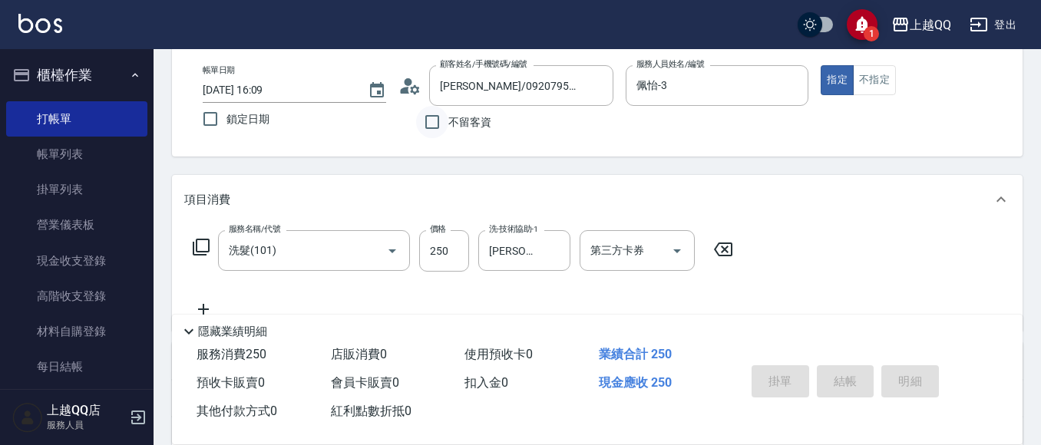
type input "[DATE] 16:10"
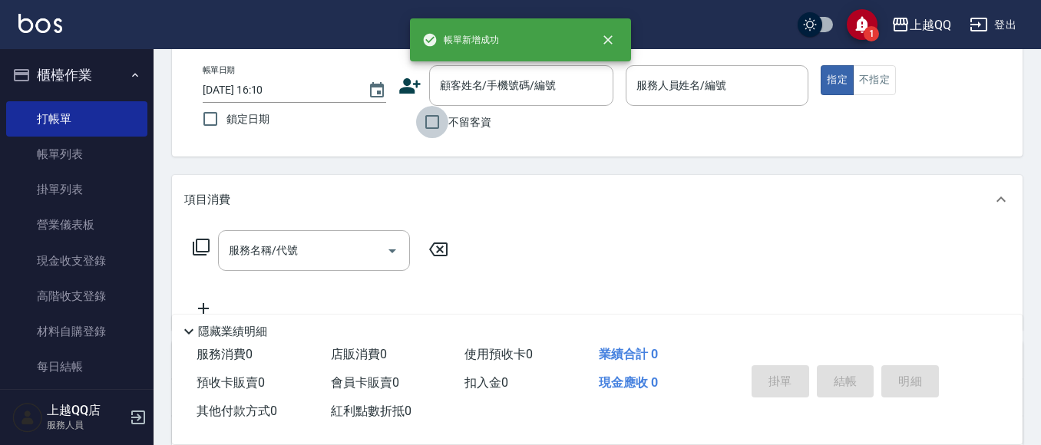
click at [425, 121] on input "不留客資" at bounding box center [432, 122] width 32 height 32
checkbox input "true"
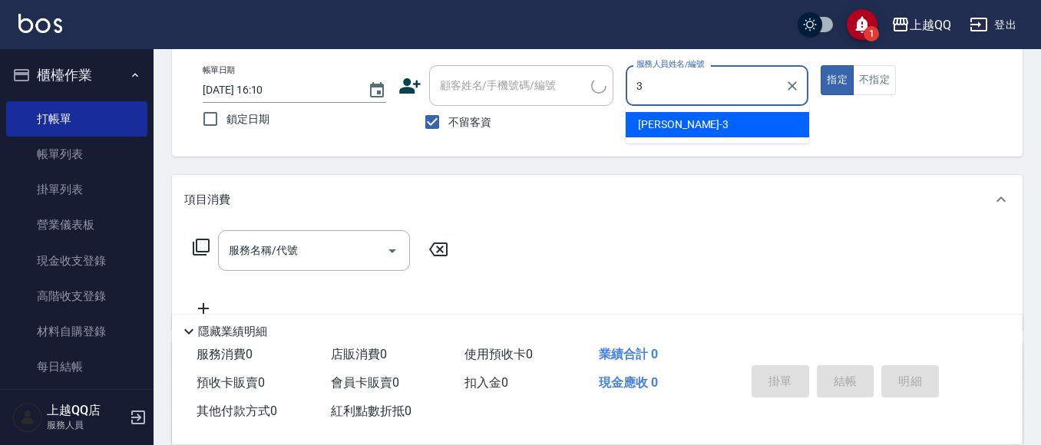
type input "佩怡-3"
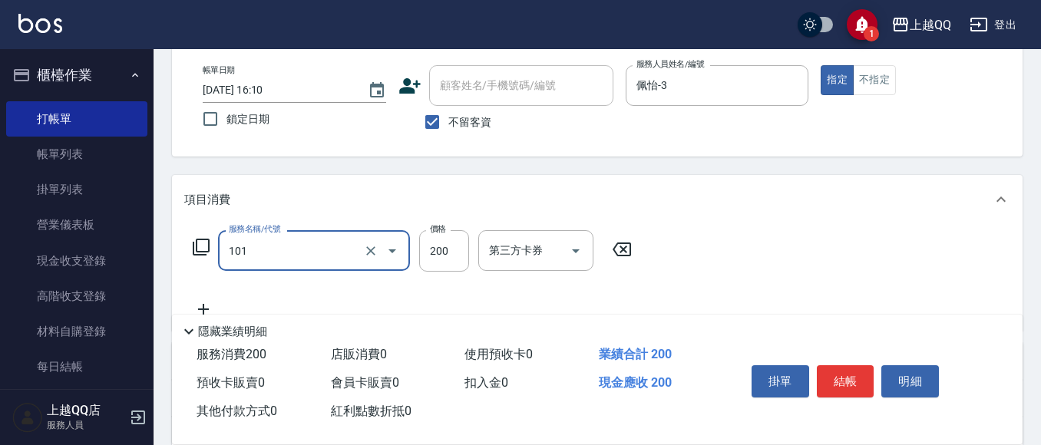
type input "洗髮(101)"
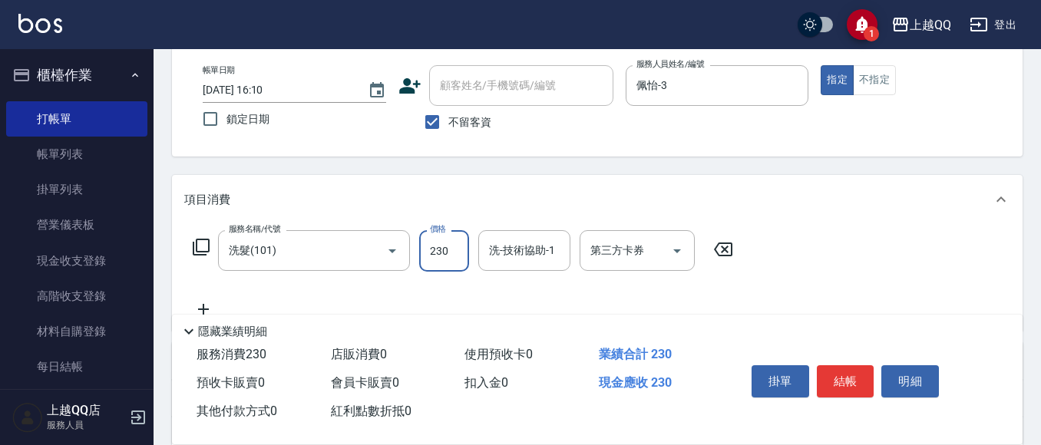
type input "230"
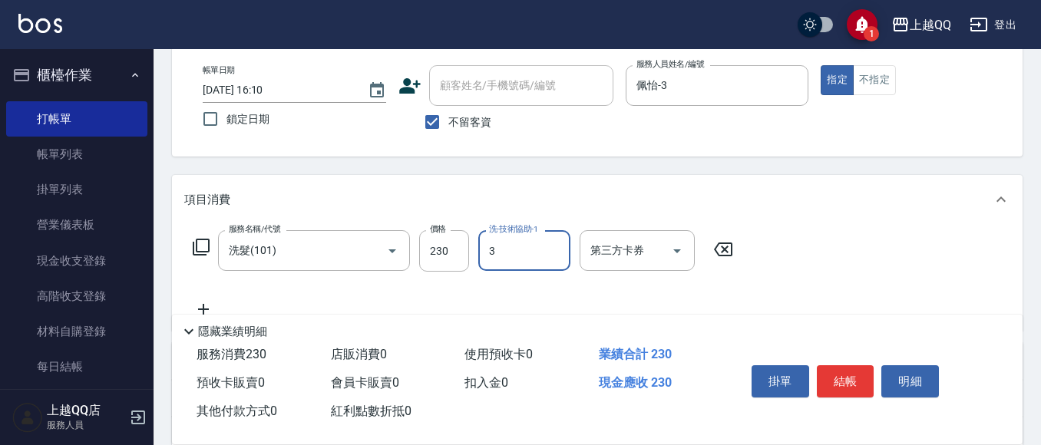
type input "佩怡-3"
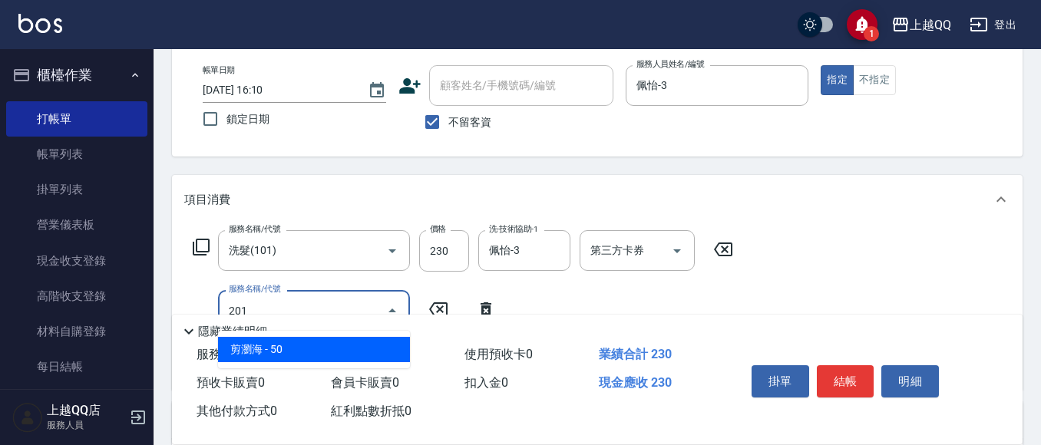
type input "剪瀏海(201)"
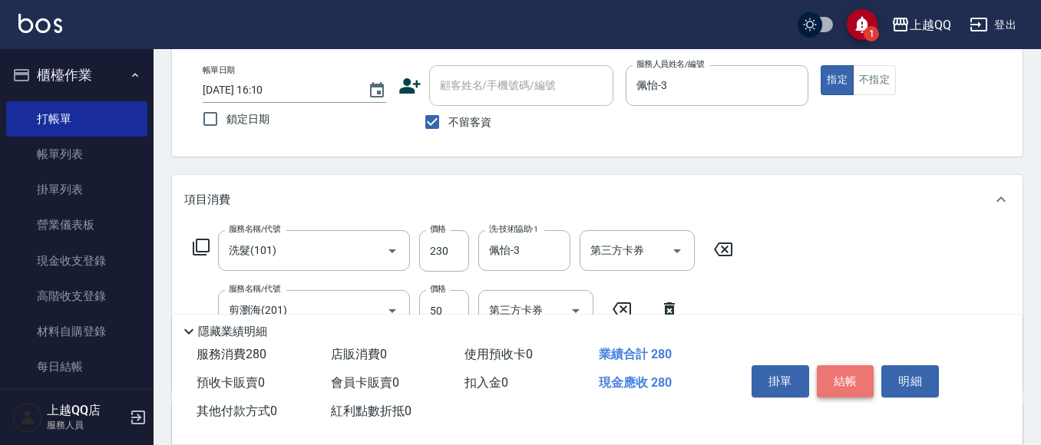
click at [861, 379] on button "結帳" at bounding box center [846, 381] width 58 height 32
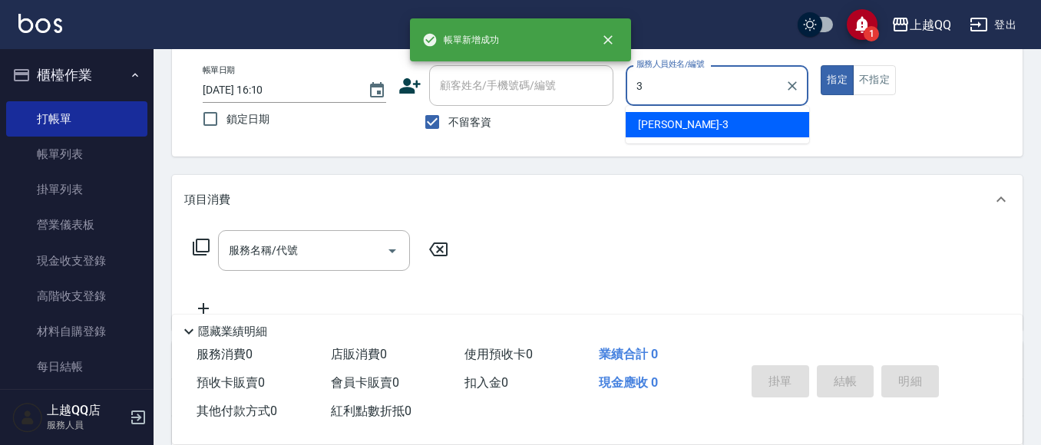
type input "佩怡-3"
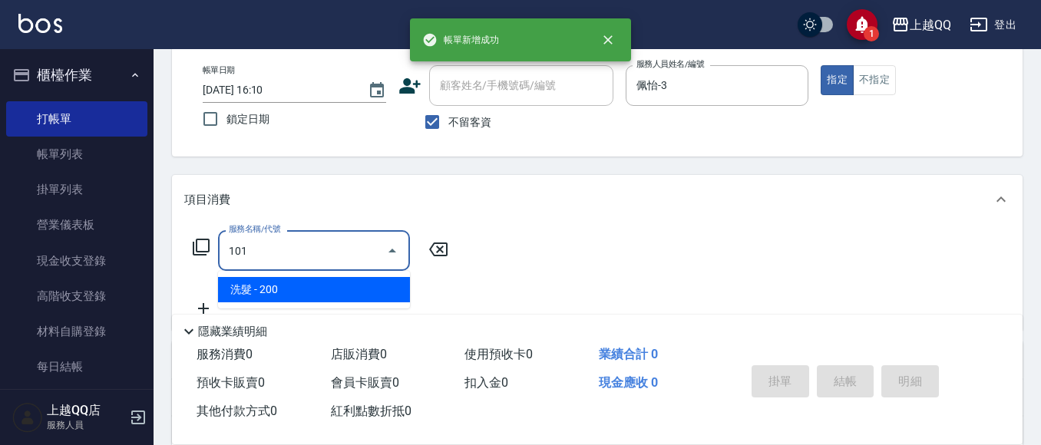
type input "洗髮(101)"
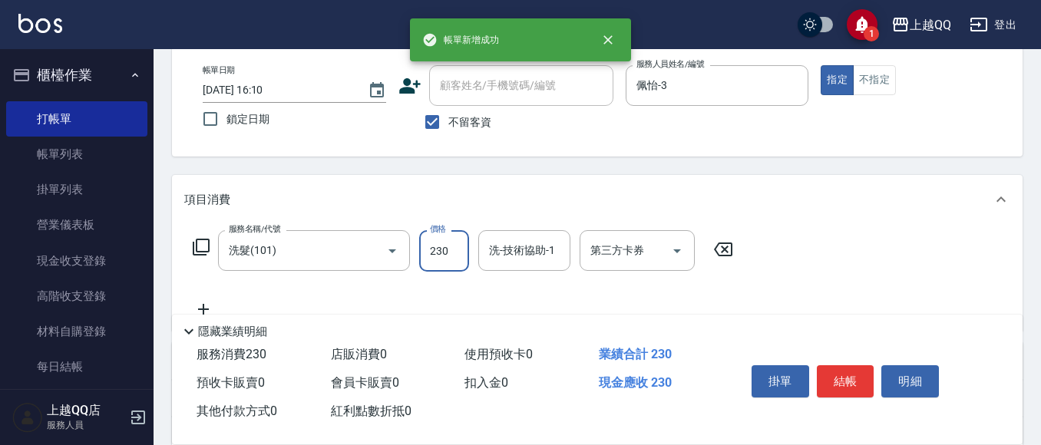
type input "230"
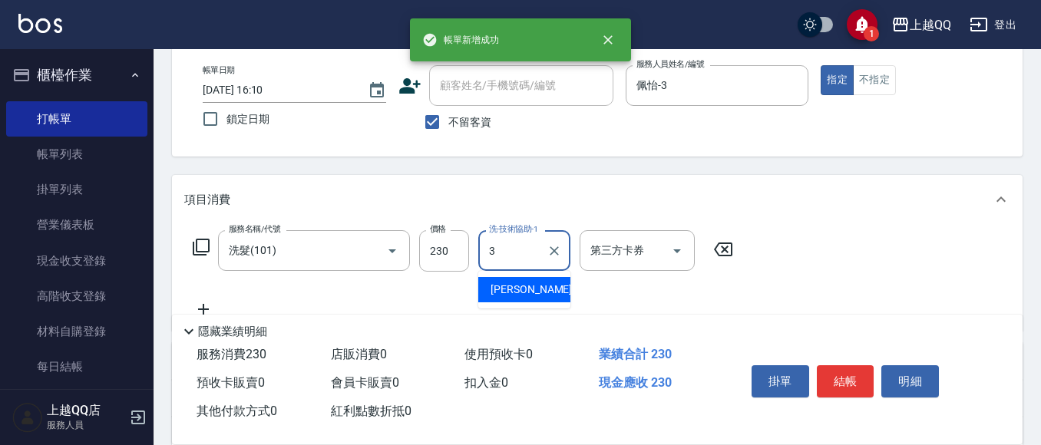
type input "佩怡-3"
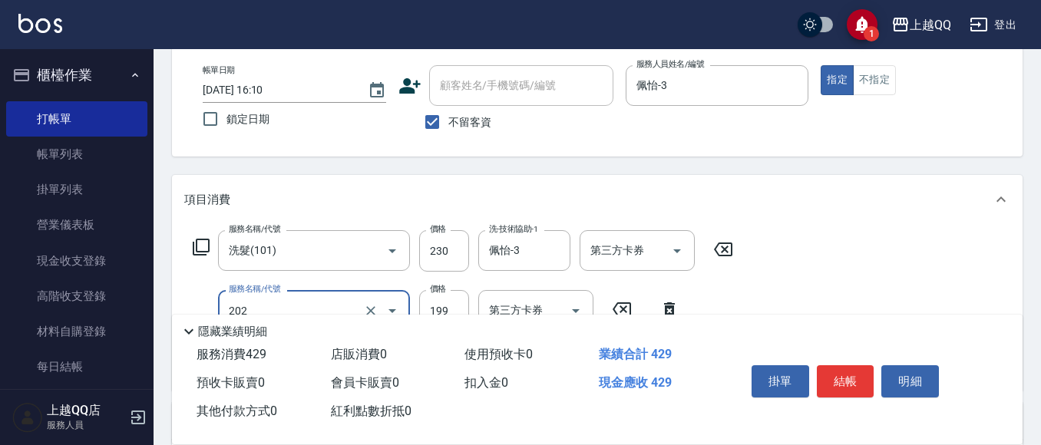
type input "不指定單剪(202)"
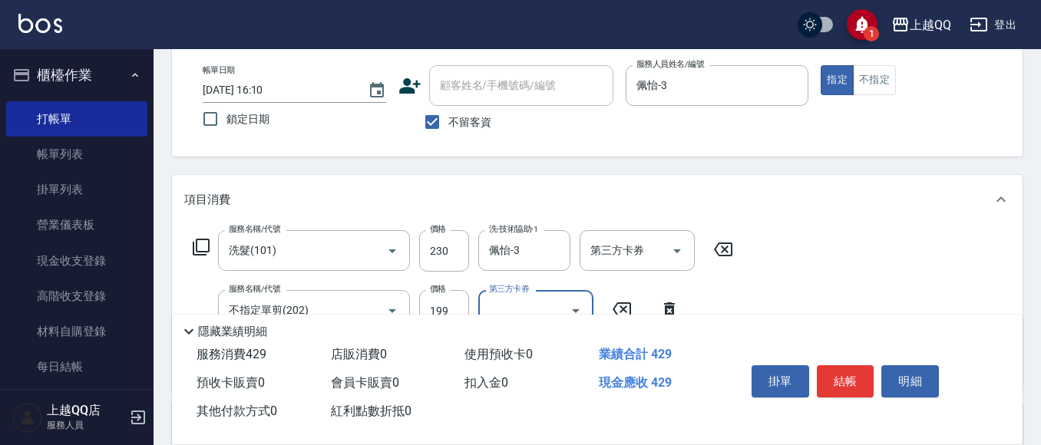
click at [874, 64] on div "帳單日期 [DATE] 16:10 鎖定日期 顧客姓名/手機號碼/編號 顧客姓名/手機號碼/編號 不留客資 服務人員姓名/編號 [PERSON_NAME]-3…" at bounding box center [597, 102] width 851 height 110
click at [877, 85] on button "不指定" at bounding box center [874, 80] width 43 height 30
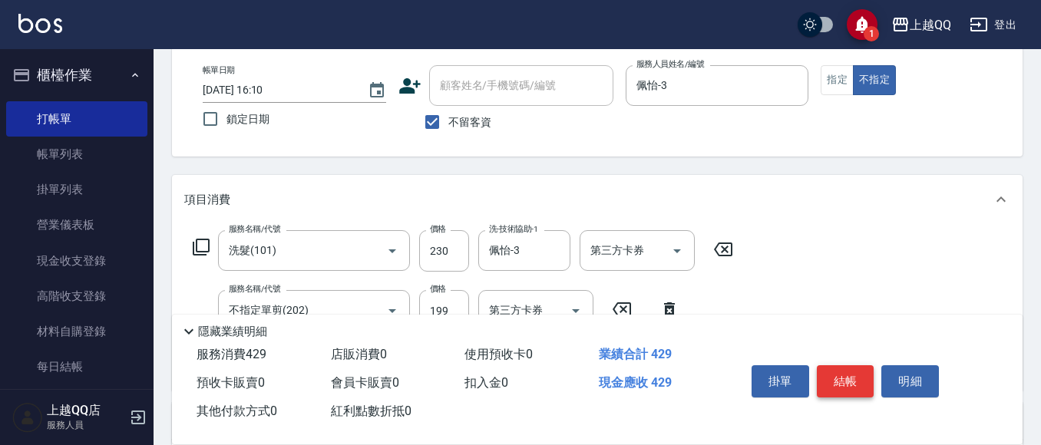
click at [851, 376] on button "結帳" at bounding box center [846, 381] width 58 height 32
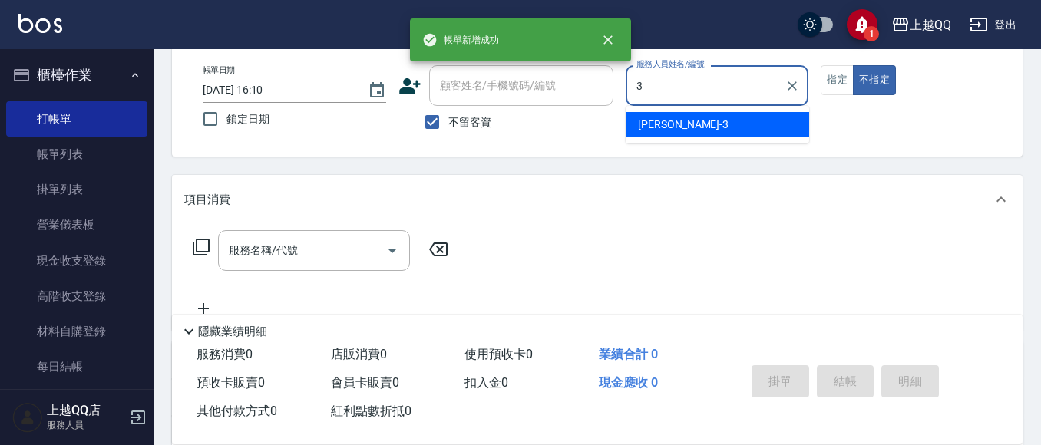
type input "佩怡-3"
type button "false"
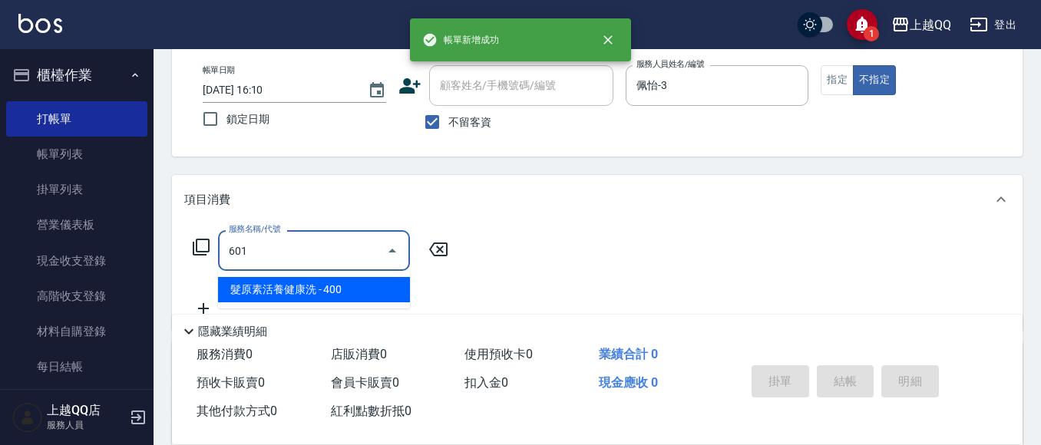
type input "髮原素活養健康洗(601)"
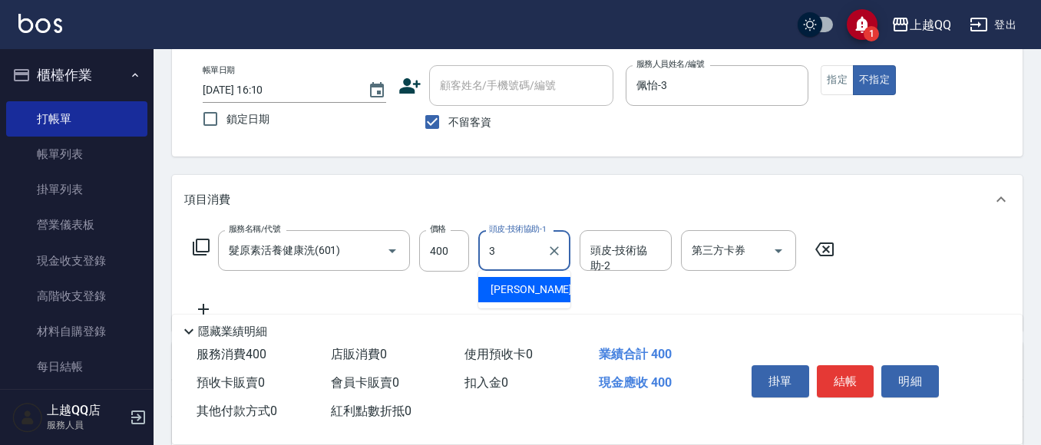
type input "佩怡-3"
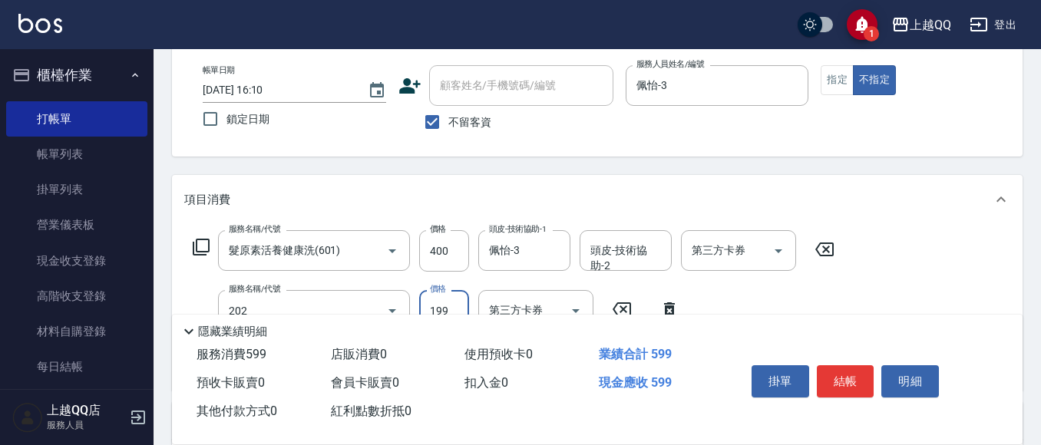
type input "不指定單剪(202)"
click at [856, 376] on button "結帳" at bounding box center [846, 381] width 58 height 32
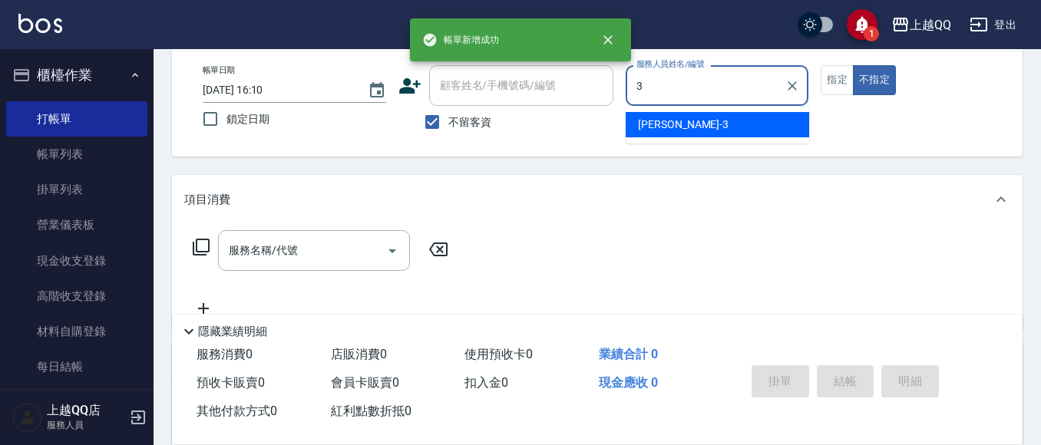
type input "佩怡-3"
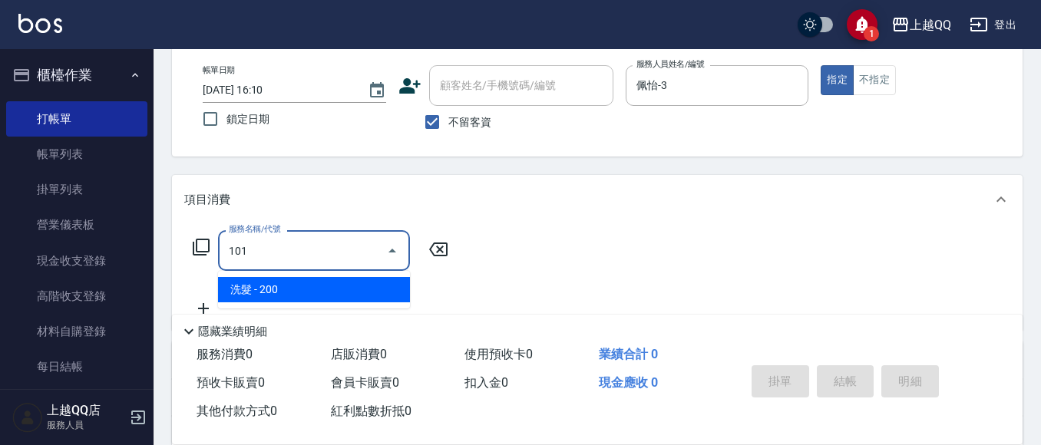
type input "洗髮(101)"
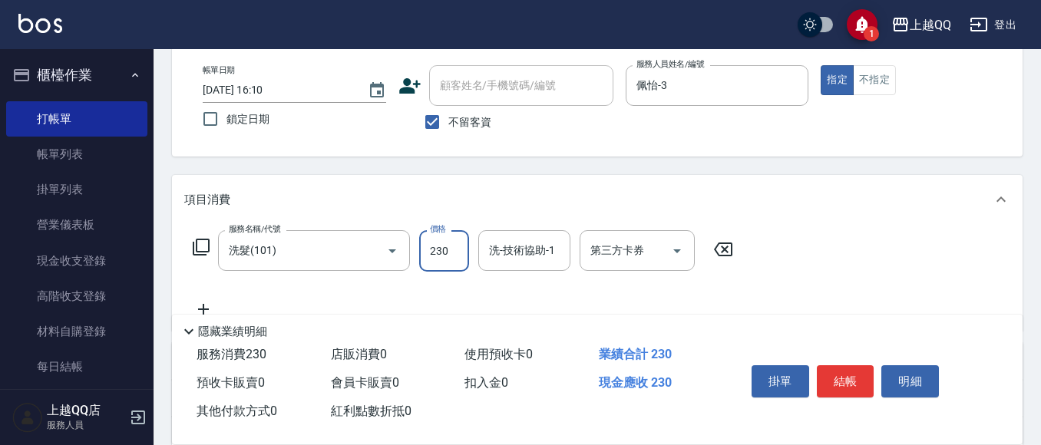
type input "230"
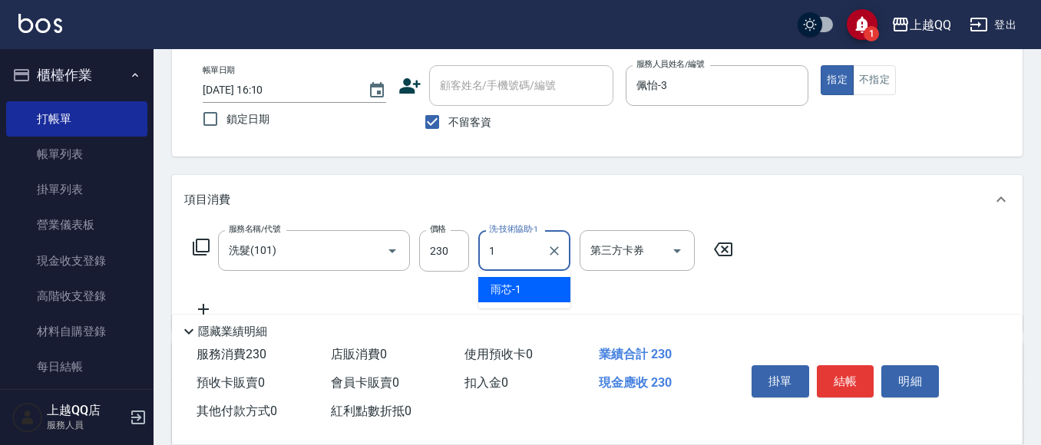
type input "雨芯-1"
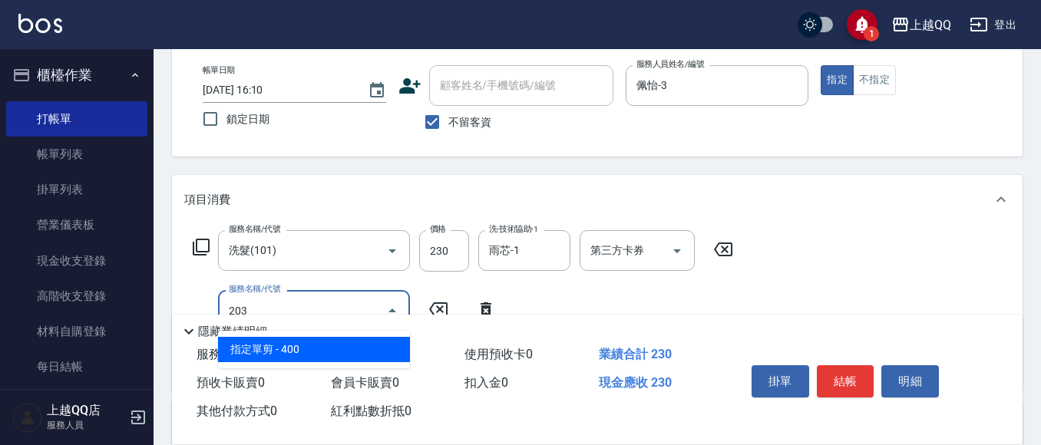
type input "指定單剪(203)"
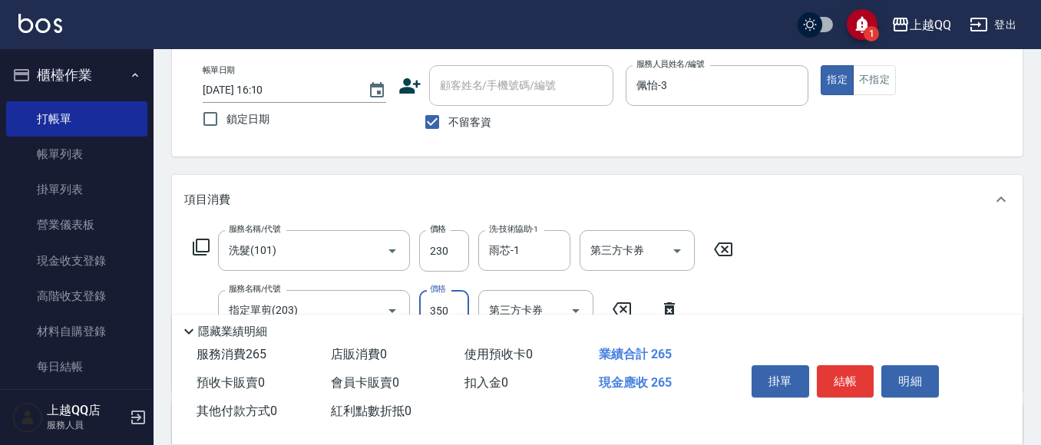
type input "350"
click at [848, 374] on button "結帳" at bounding box center [846, 381] width 58 height 32
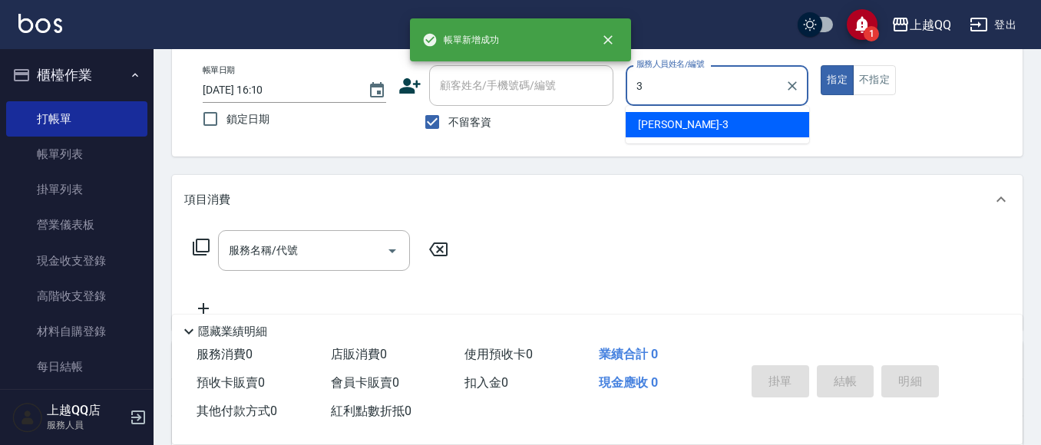
type input "佩怡-3"
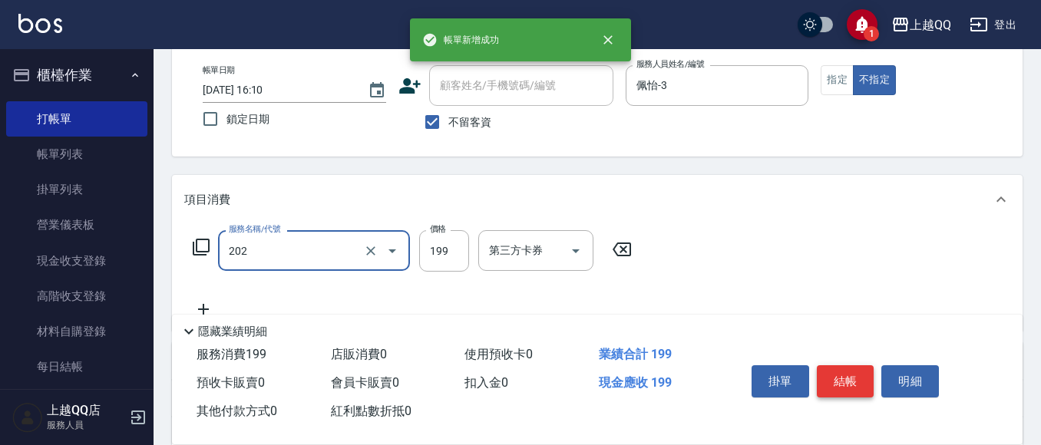
type input "不指定單剪(202)"
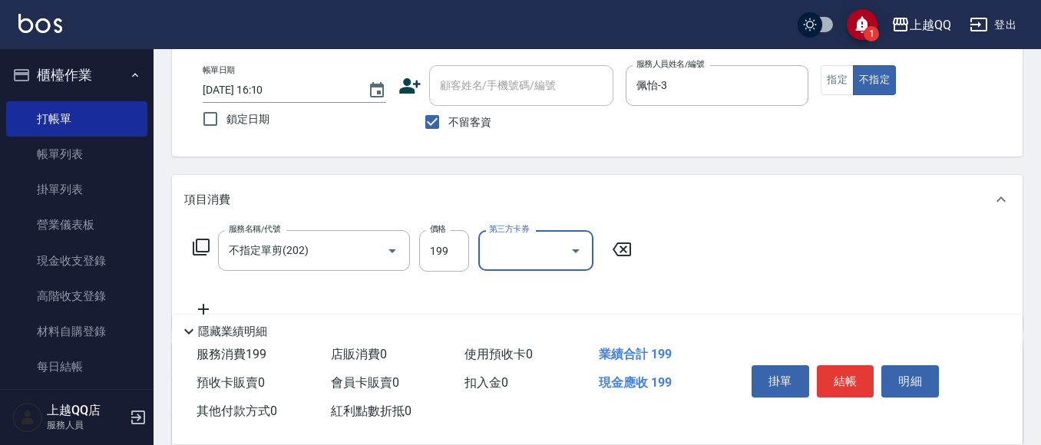
click at [851, 368] on button "結帳" at bounding box center [846, 381] width 58 height 32
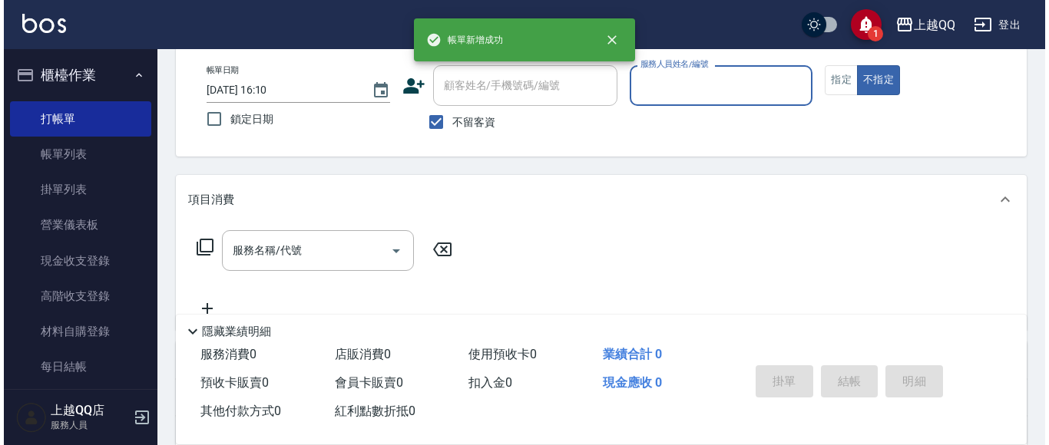
scroll to position [0, 0]
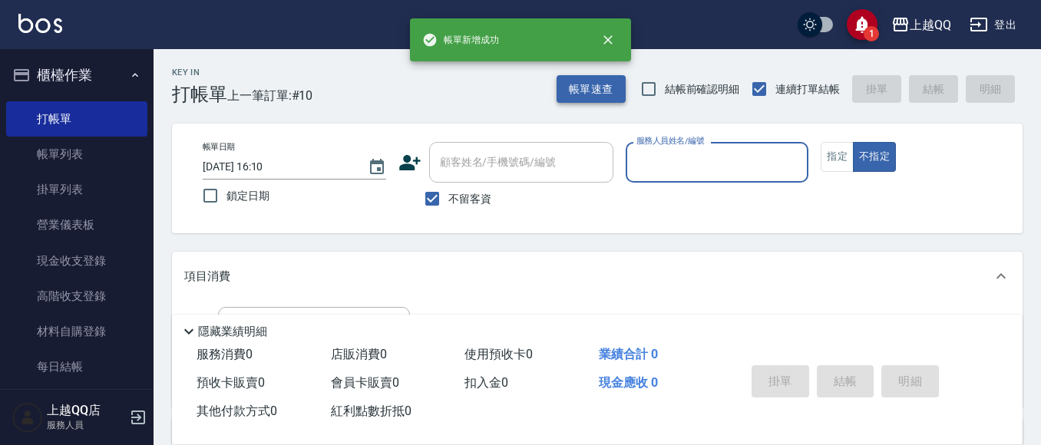
click at [587, 78] on button "帳單速查" at bounding box center [591, 89] width 69 height 28
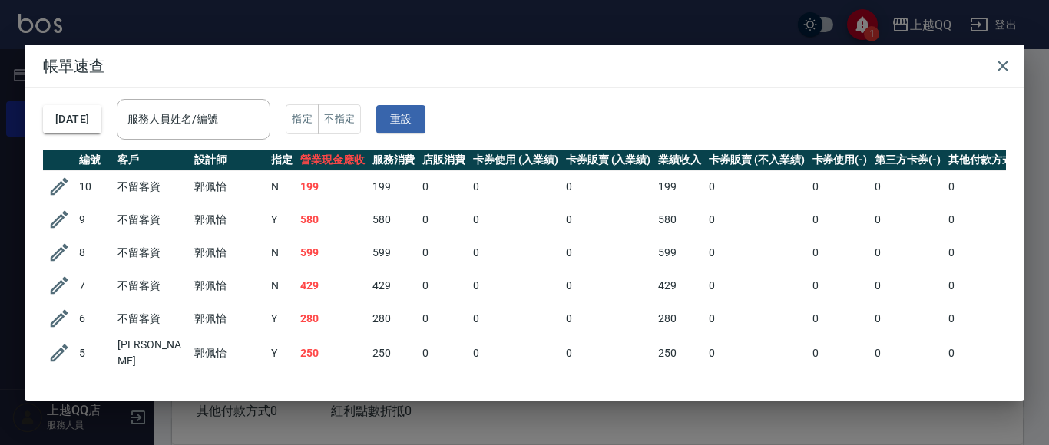
click at [246, 151] on div "[DATE] 服務人員姓名/編號 服務人員姓名/編號 指定 不指定 重設 編號 客戶 設計師 指定 營業現金應收 服務消費 店販消費 卡券使用 (入業績) 卡…" at bounding box center [525, 244] width 1000 height 312
click at [246, 104] on div "服務人員姓名/編號" at bounding box center [194, 119] width 154 height 41
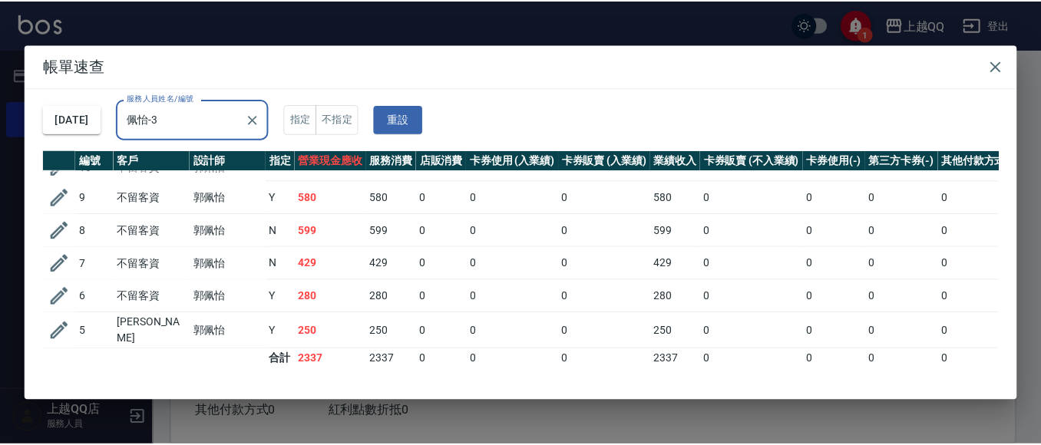
scroll to position [34, 0]
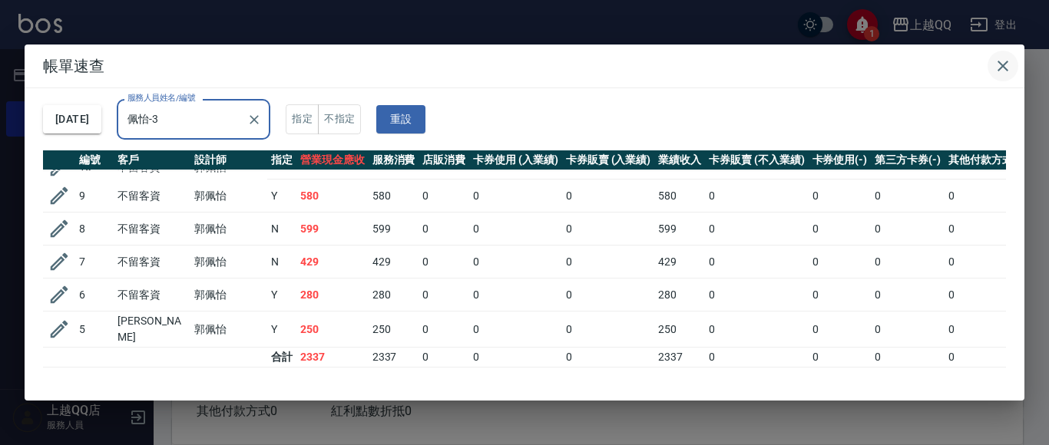
type input "佩怡-3"
click at [999, 58] on icon "button" at bounding box center [1002, 66] width 18 height 18
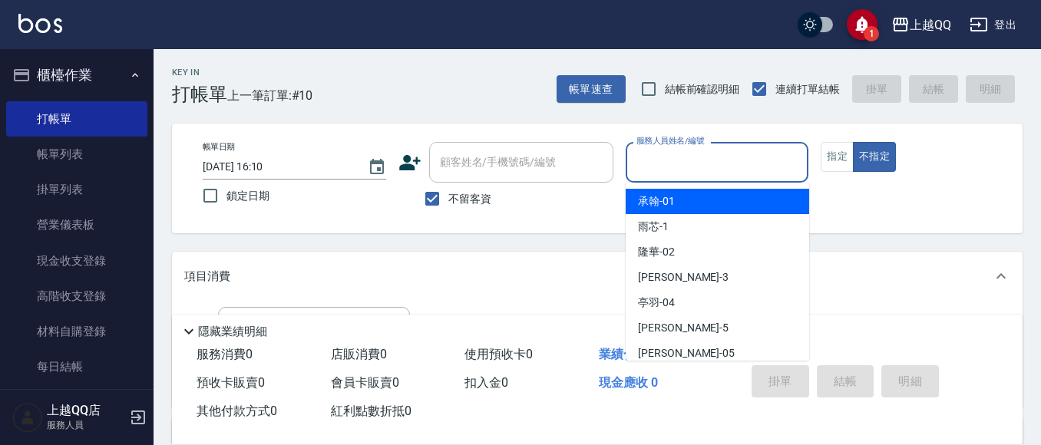
click at [642, 164] on input "服務人員姓名/編號" at bounding box center [718, 162] width 170 height 27
click at [433, 192] on input "不留客資" at bounding box center [432, 199] width 32 height 32
checkbox input "false"
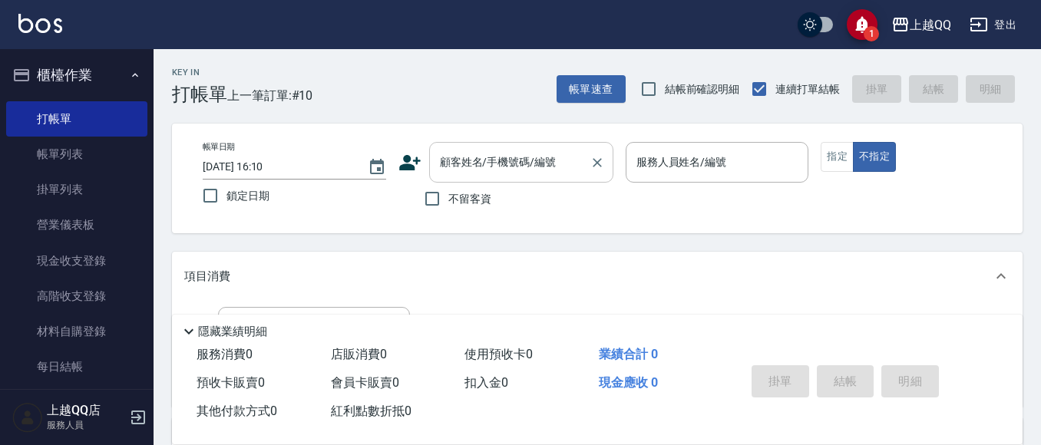
click at [481, 175] on input "顧客姓名/手機號碼/編號" at bounding box center [509, 162] width 147 height 27
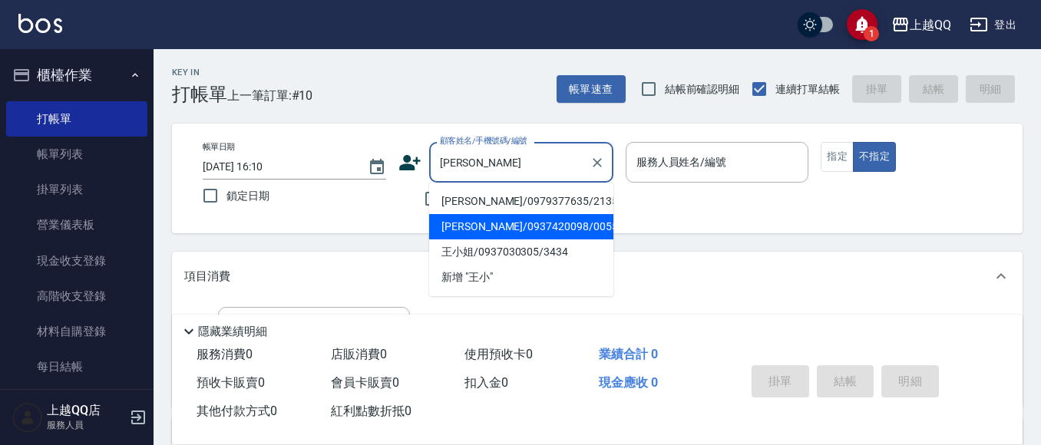
click at [494, 232] on li "[PERSON_NAME]/0937420098/0055" at bounding box center [521, 226] width 184 height 25
type input "[PERSON_NAME]/0937420098/0055"
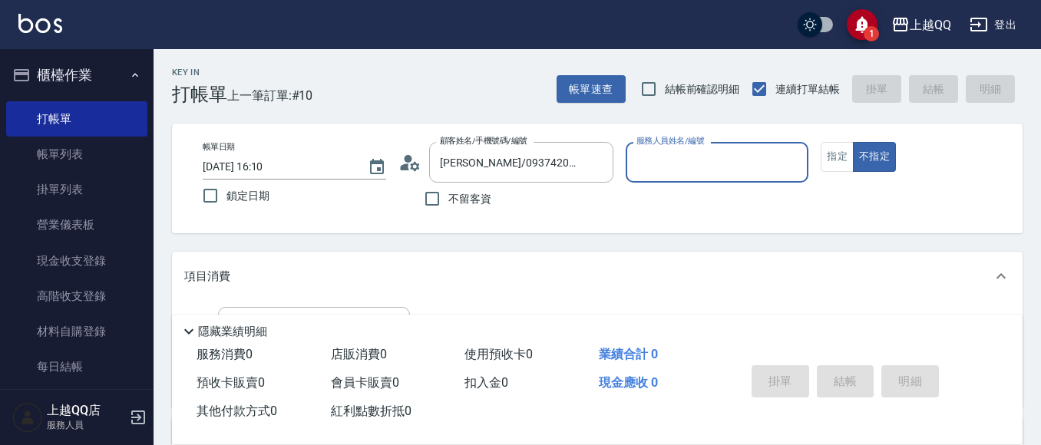
type input "佩怡-3"
click at [851, 157] on button "指定" at bounding box center [837, 157] width 33 height 30
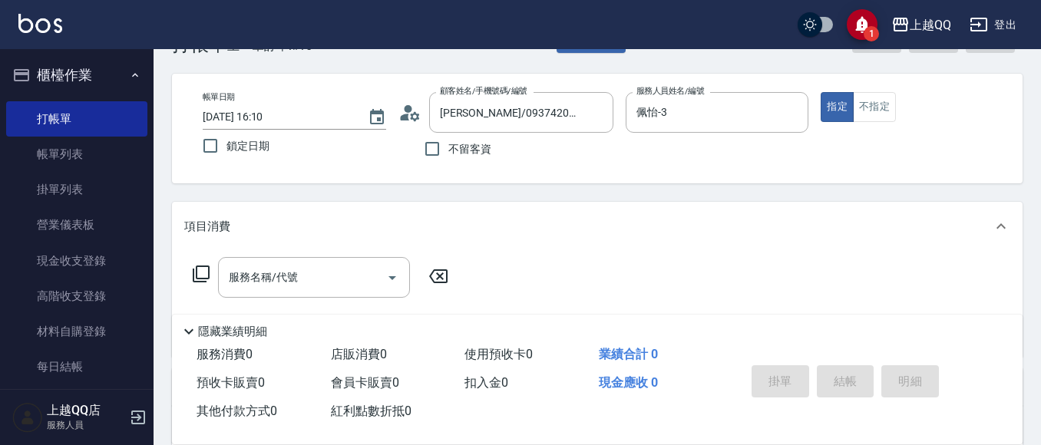
scroll to position [77, 0]
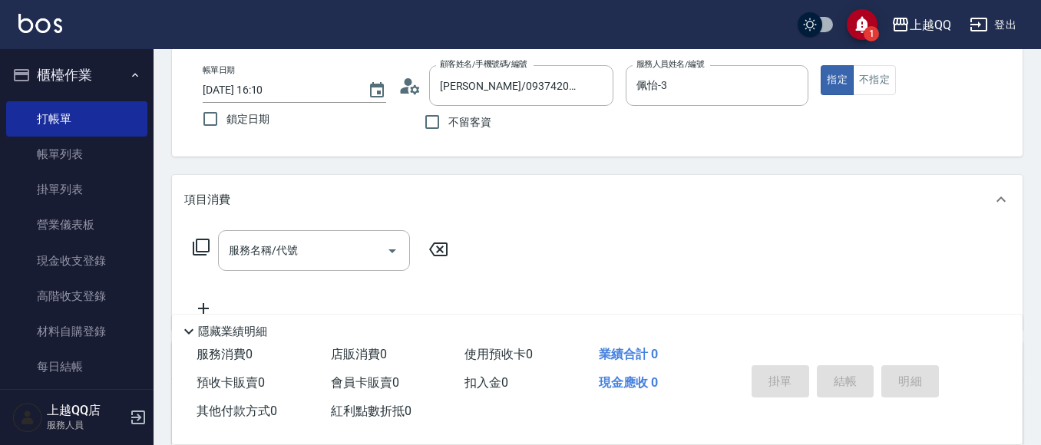
click at [191, 223] on div "項目消費" at bounding box center [597, 199] width 851 height 49
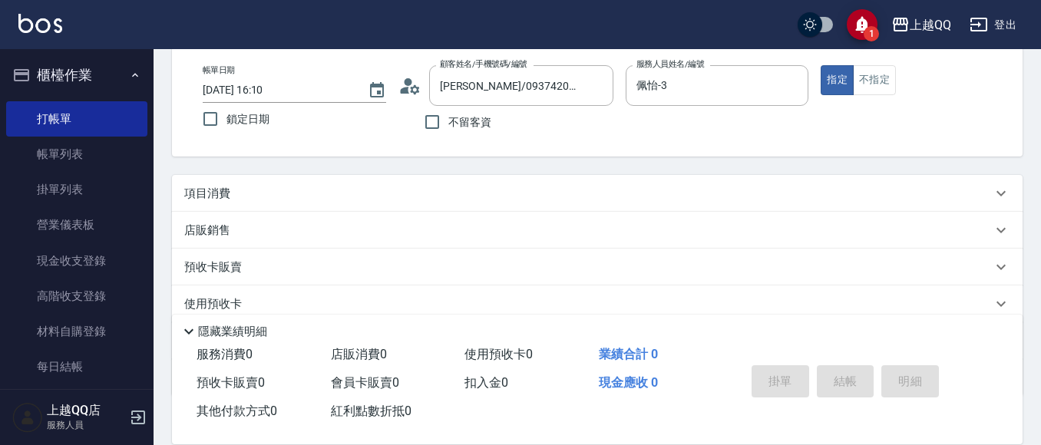
click at [199, 186] on p "項目消費" at bounding box center [207, 194] width 46 height 16
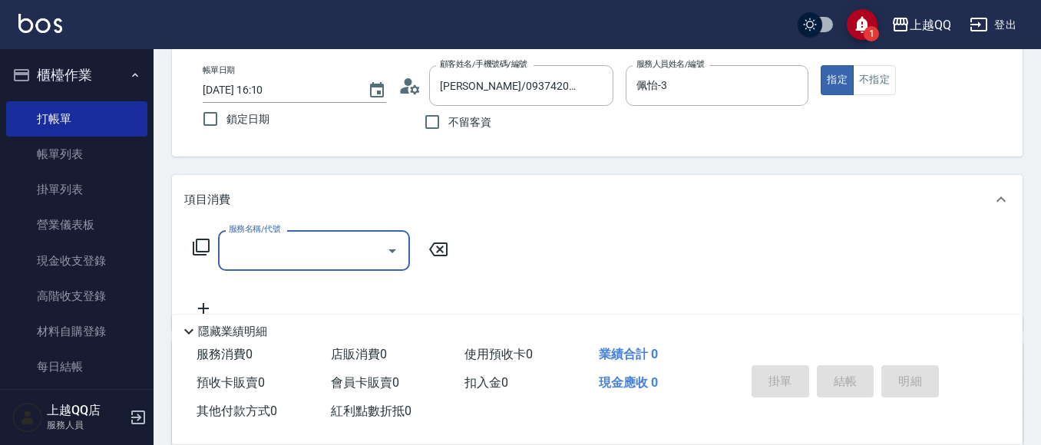
scroll to position [0, 0]
click at [202, 239] on icon at bounding box center [201, 247] width 18 height 18
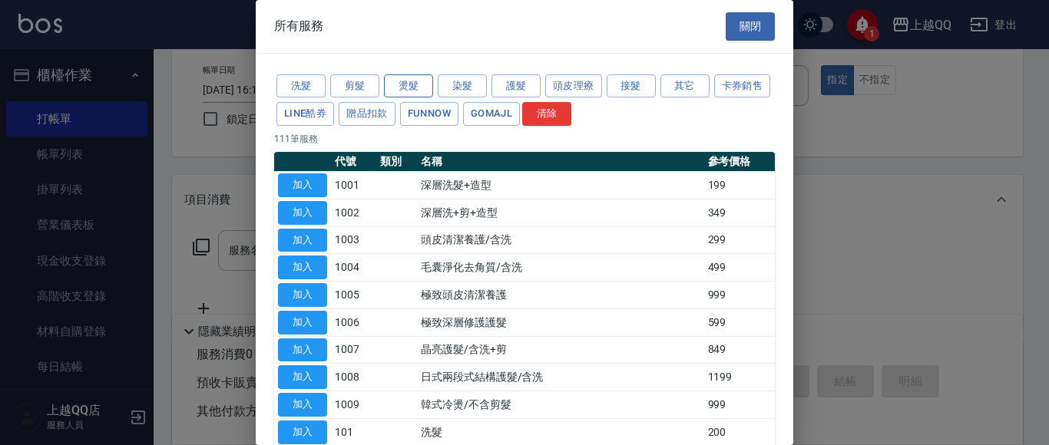
click at [409, 84] on button "燙髮" at bounding box center [408, 86] width 49 height 24
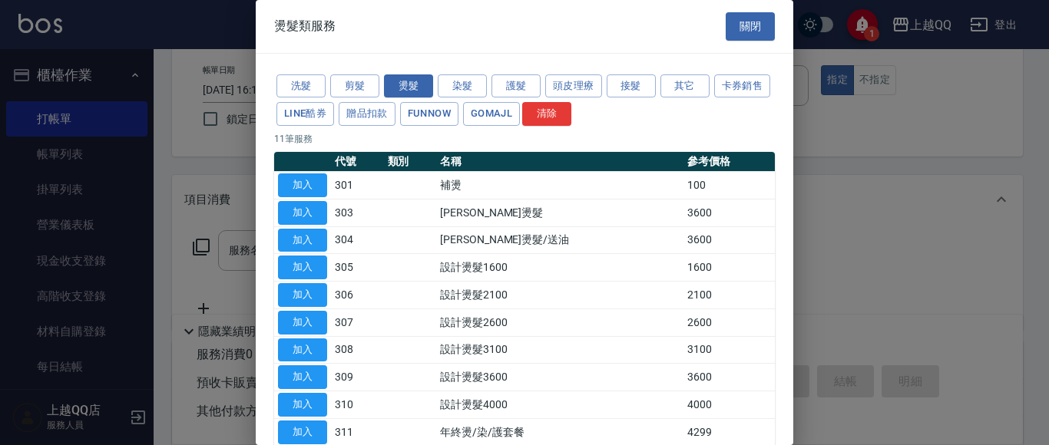
drag, startPoint x: 303, startPoint y: 354, endPoint x: 388, endPoint y: 309, distance: 95.5
click at [303, 355] on button "加入" at bounding box center [302, 351] width 49 height 24
type input "設計燙髮3100(308)"
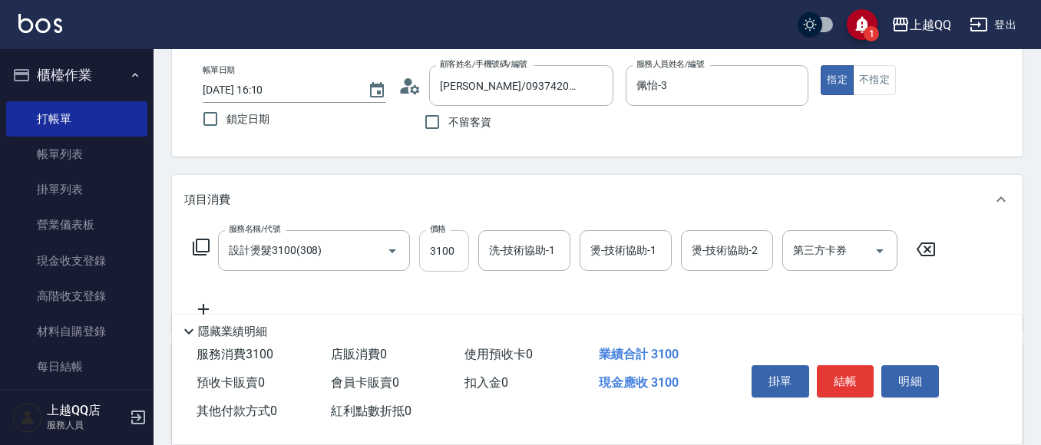
click at [448, 252] on input "3100" at bounding box center [444, 250] width 50 height 41
type input "2480"
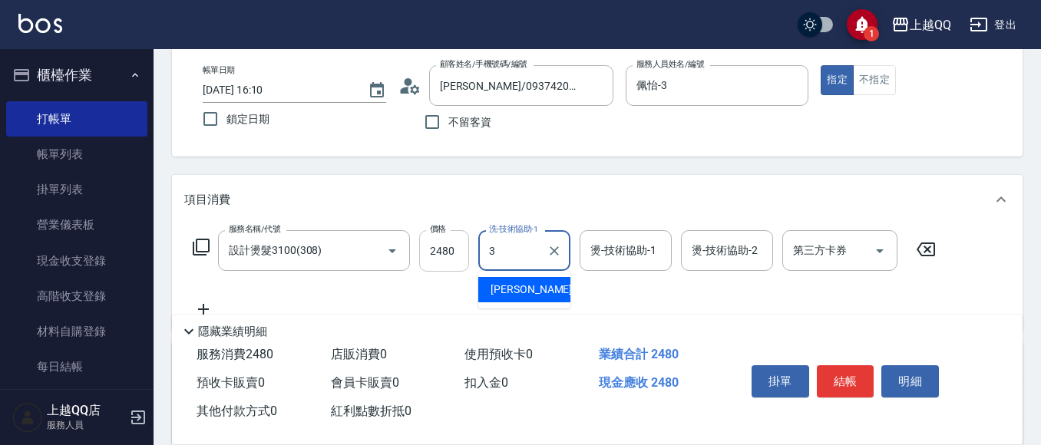
type input "佩怡-3"
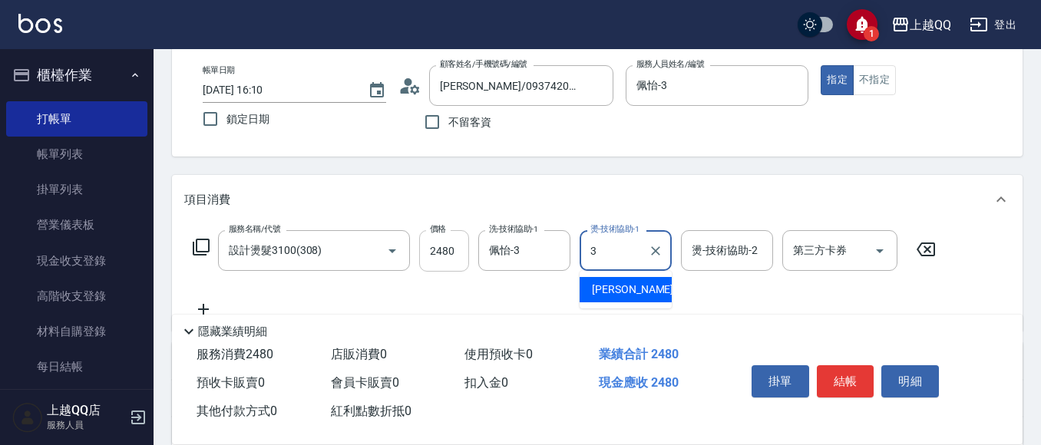
type input "佩怡-3"
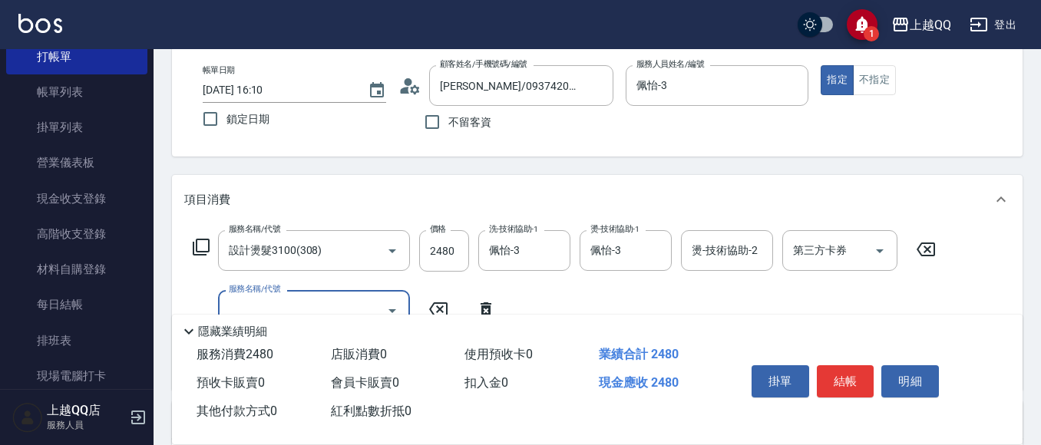
scroll to position [77, 0]
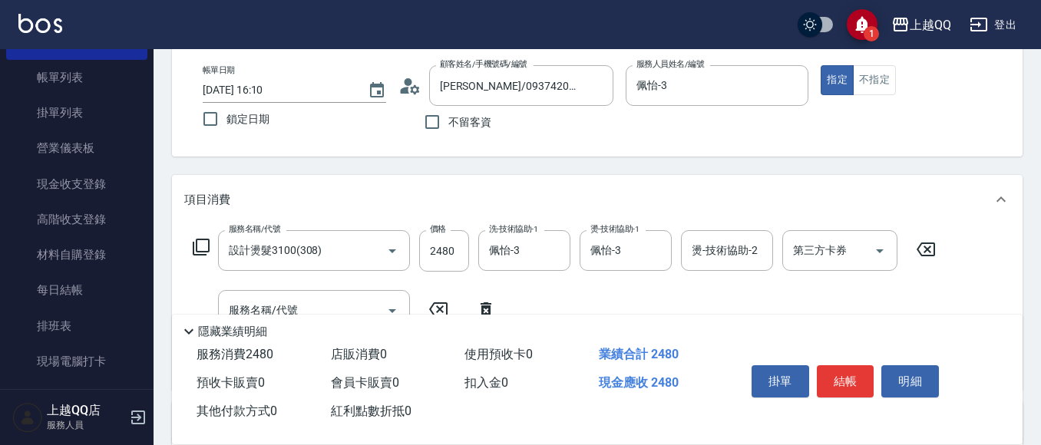
click at [211, 253] on div "服務名稱/代號 設計燙髮3100(308) 服務名稱/代號 價格 2480 價格 洗-技術協助-1 佩怡-3 洗-技術協助-1 燙-技術協助-1 佩怡-3 燙…" at bounding box center [564, 250] width 761 height 41
click at [209, 246] on icon at bounding box center [201, 247] width 17 height 17
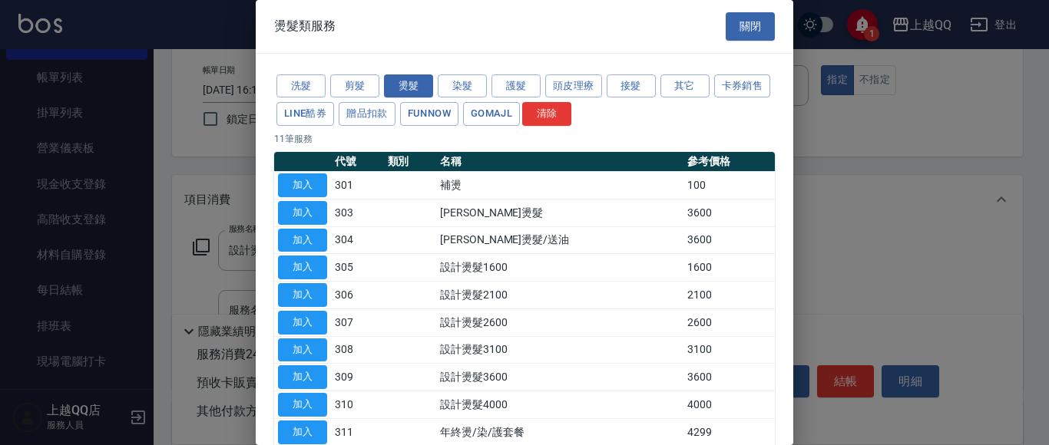
click at [516, 71] on div "洗髮 剪髮 燙髮 染髮 護髮 頭皮理療 接髮 其它 卡券銷售 LINE酷券 贈品扣款 FUNNOW GOMAJL 清除 11 筆服務 代號 類別 名稱 參考價…" at bounding box center [524, 273] width 537 height 439
click at [504, 82] on button "護髮" at bounding box center [515, 86] width 49 height 24
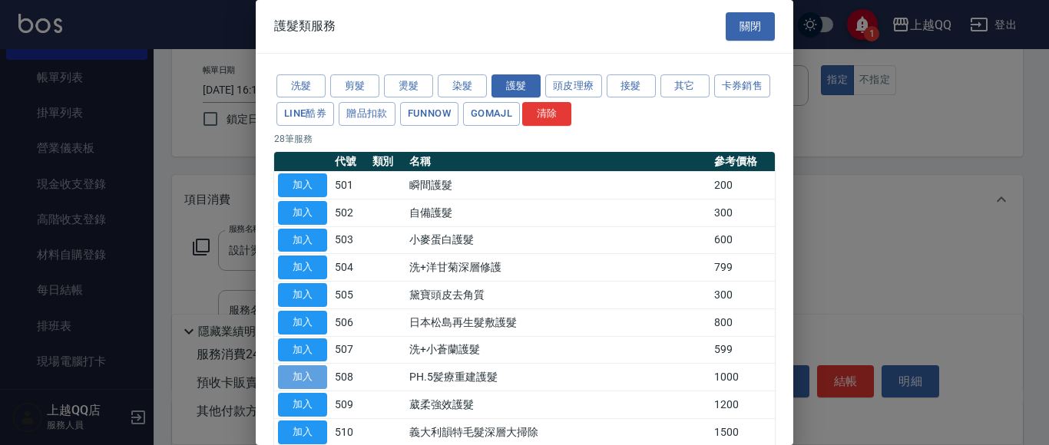
click at [320, 376] on button "加入" at bounding box center [302, 377] width 49 height 24
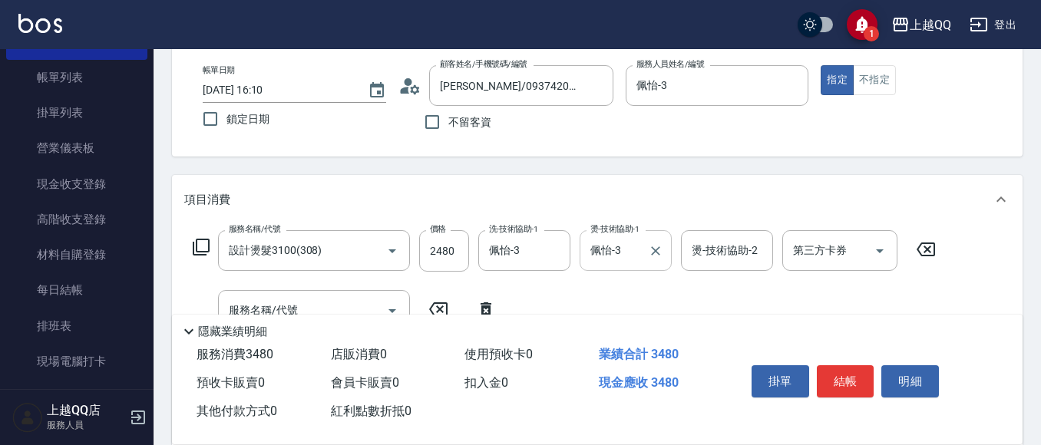
scroll to position [230, 0]
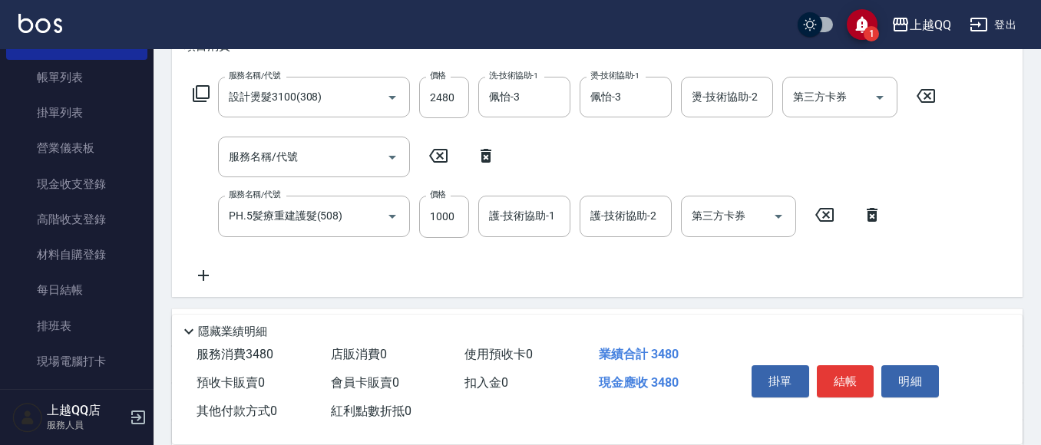
click at [484, 160] on icon at bounding box center [486, 156] width 38 height 18
type input "PH.5髪療重建護髮(508)"
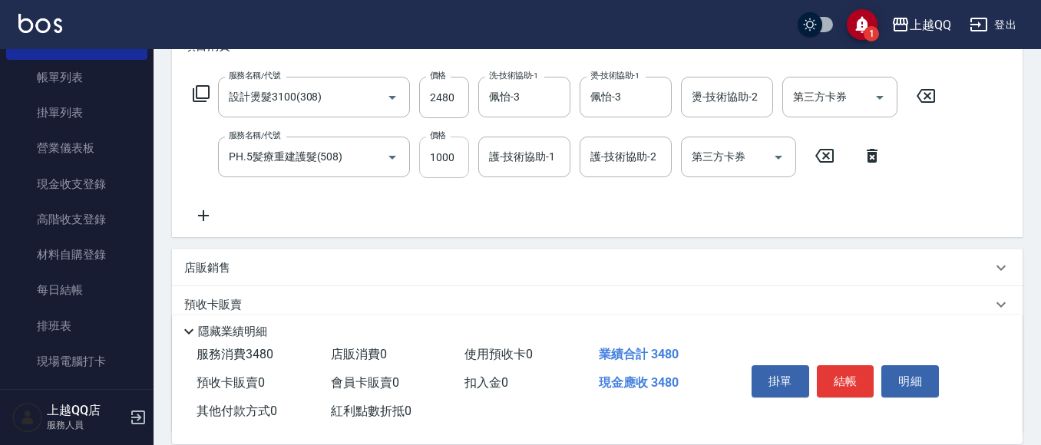
click at [444, 155] on input "1000" at bounding box center [444, 157] width 50 height 41
type input "800"
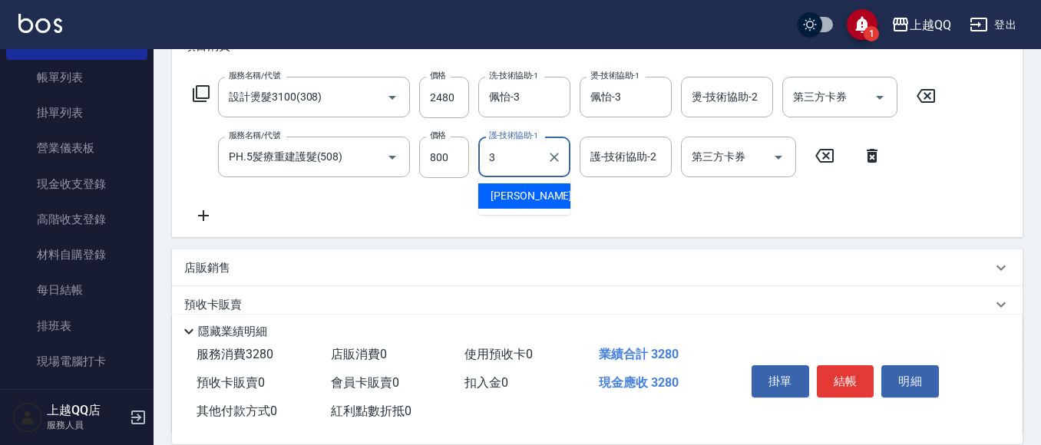
type input "佩怡-3"
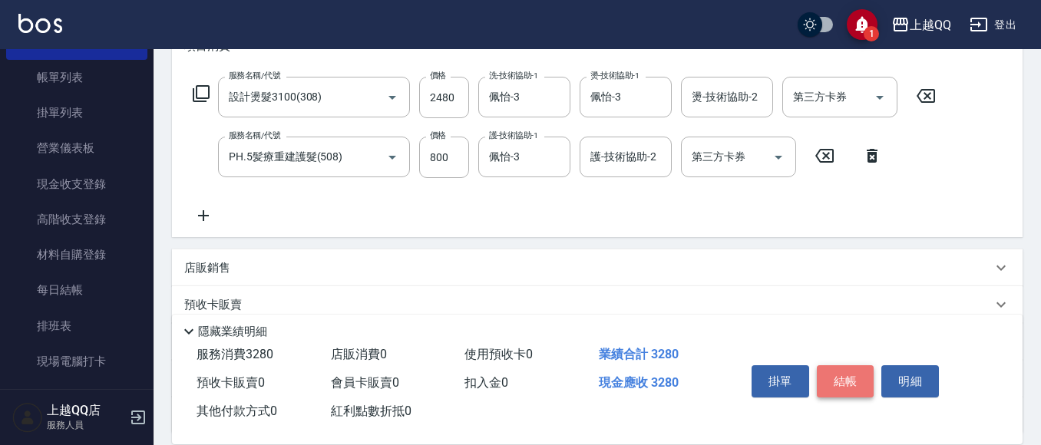
click at [857, 382] on button "結帳" at bounding box center [846, 381] width 58 height 32
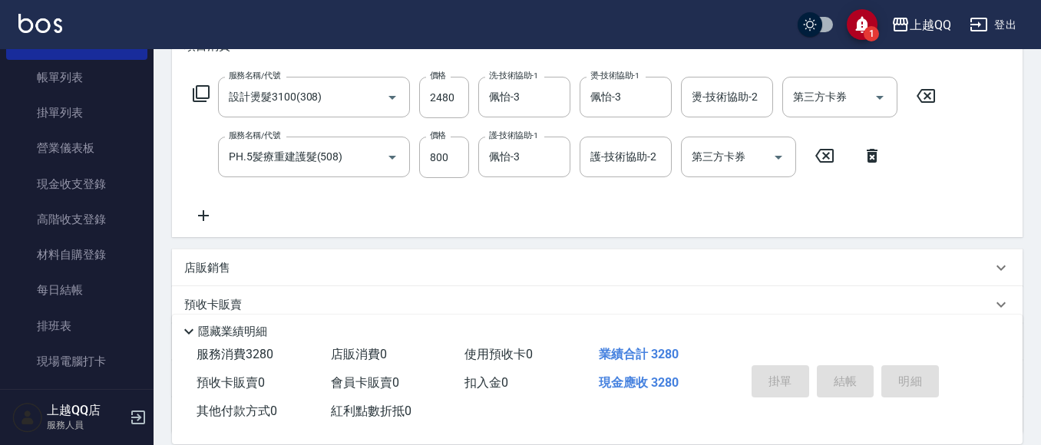
type input "[DATE] 16:11"
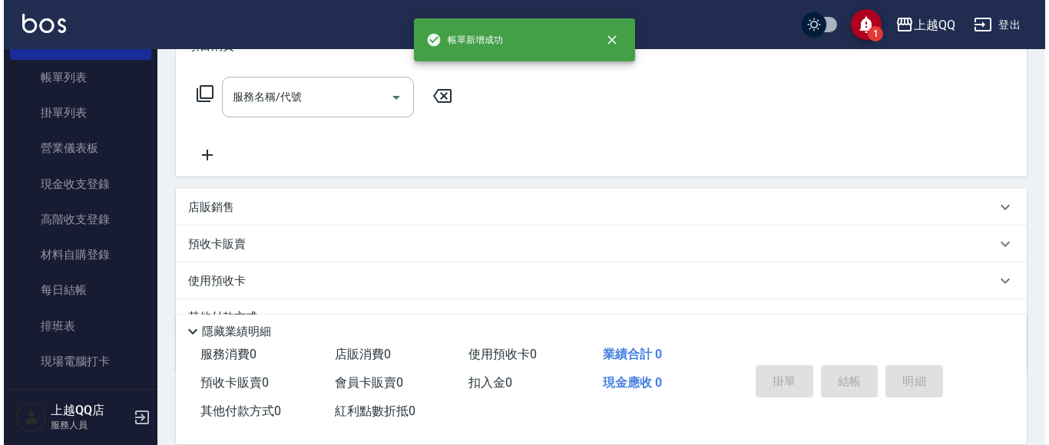
scroll to position [0, 0]
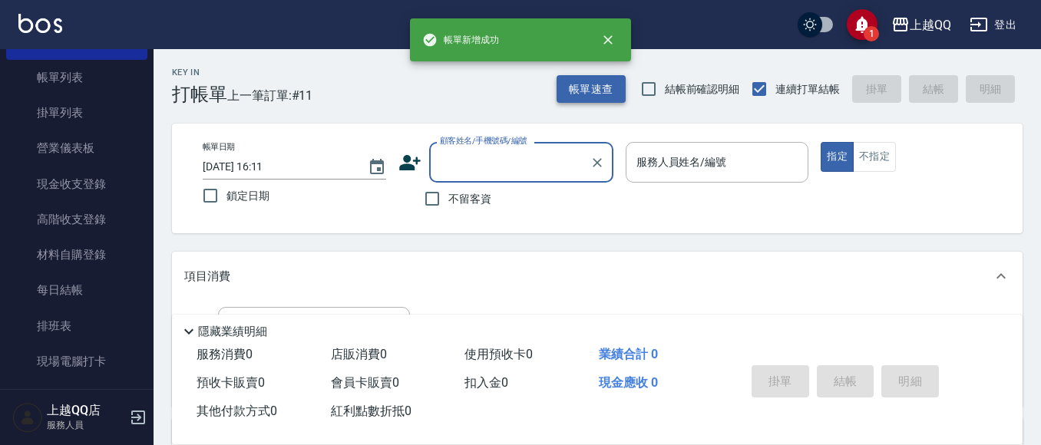
click at [607, 94] on button "帳單速查" at bounding box center [591, 89] width 69 height 28
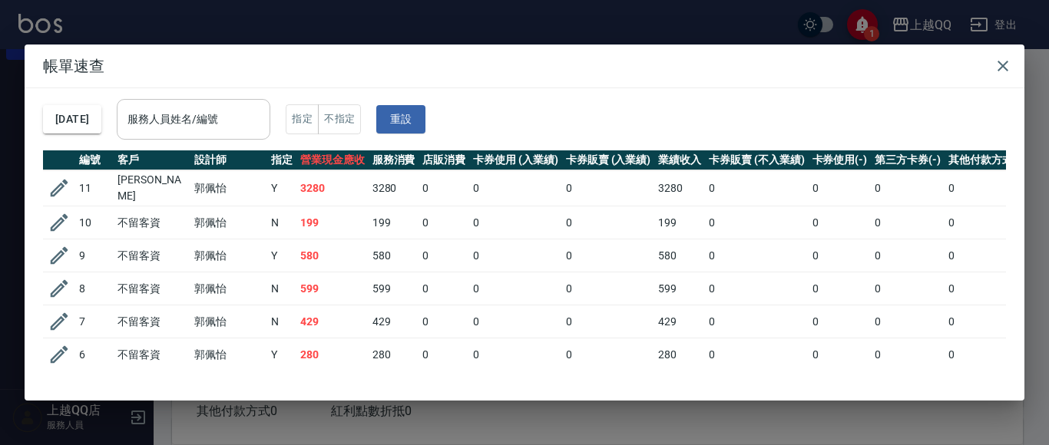
click at [157, 108] on div "服務人員姓名/編號 服務人員姓名/編號" at bounding box center [194, 119] width 154 height 41
type input "佩怡-3"
click at [996, 61] on icon "button" at bounding box center [1002, 66] width 18 height 18
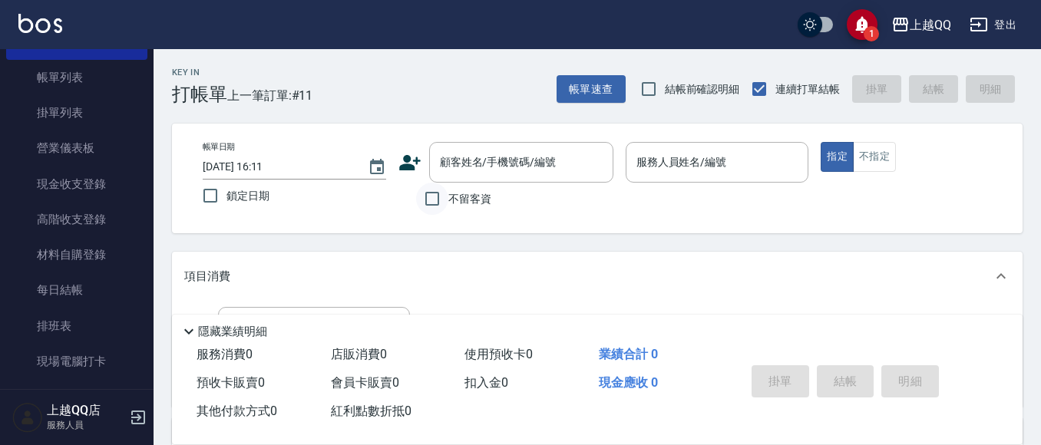
click at [436, 203] on input "不留客資" at bounding box center [432, 199] width 32 height 32
checkbox input "true"
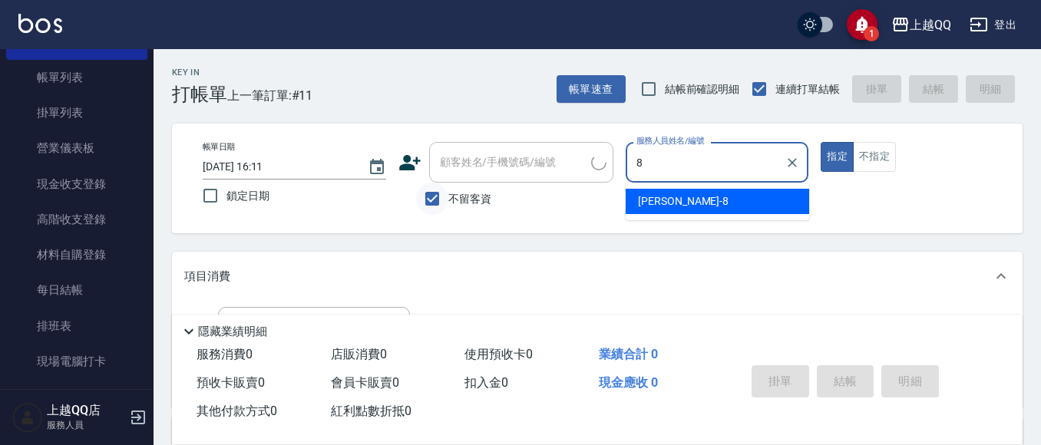
type input "[PERSON_NAME]-8"
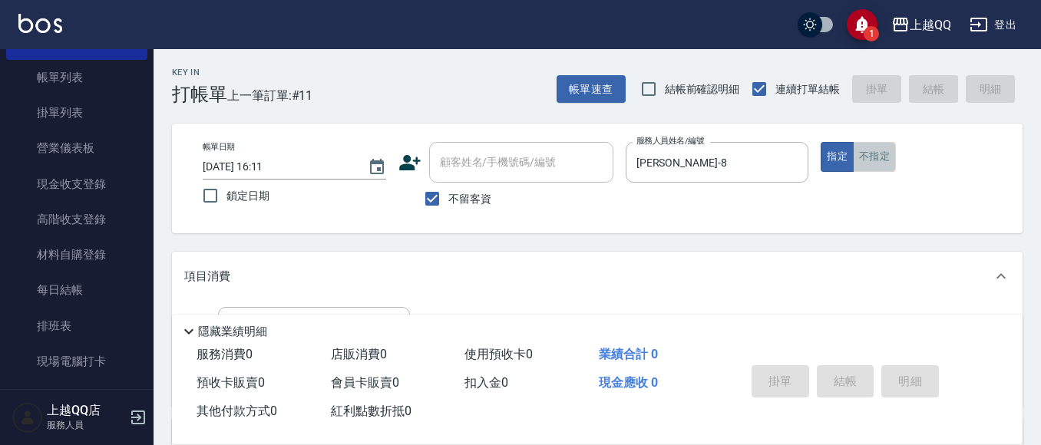
click at [880, 162] on button "不指定" at bounding box center [874, 157] width 43 height 30
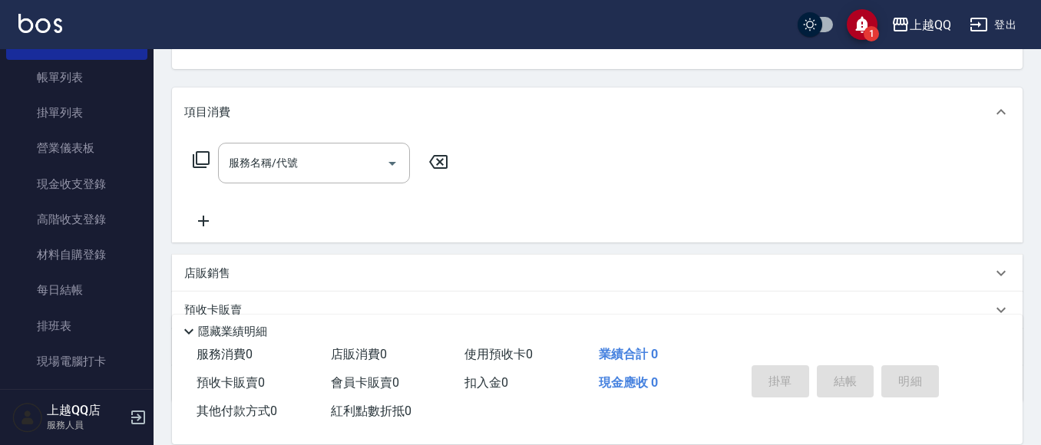
click at [193, 164] on icon at bounding box center [201, 159] width 17 height 17
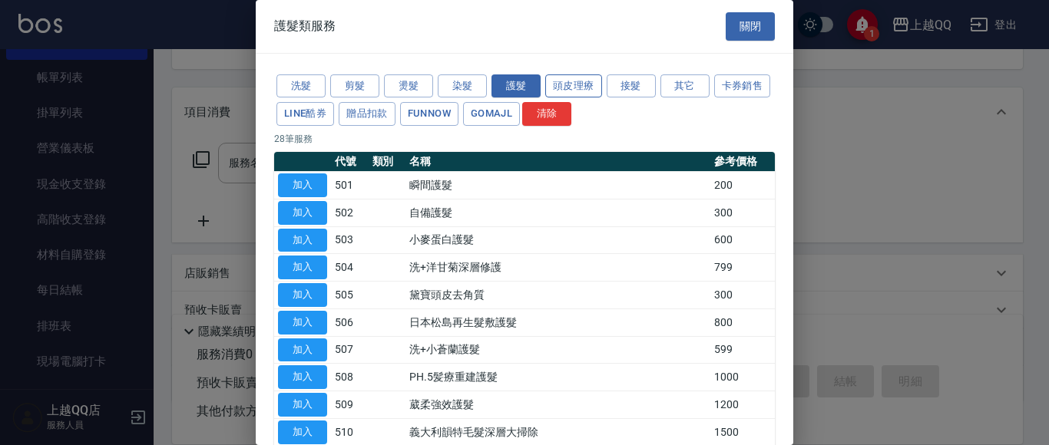
click at [570, 77] on button "頭皮理療" at bounding box center [573, 86] width 57 height 24
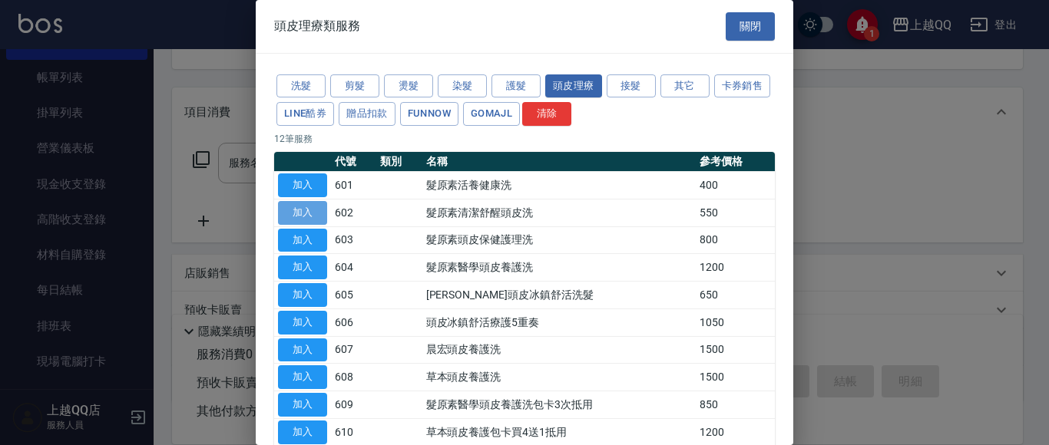
click at [311, 210] on button "加入" at bounding box center [302, 213] width 49 height 24
type input "髮原素清潔舒醒頭皮洗(602)"
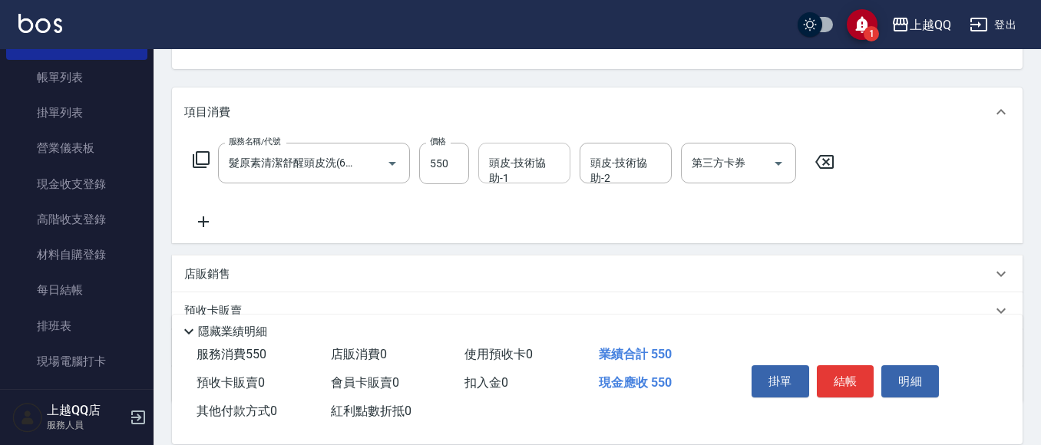
click at [509, 177] on div "頭皮-技術協助-1 頭皮-技術協助-1" at bounding box center [524, 163] width 92 height 41
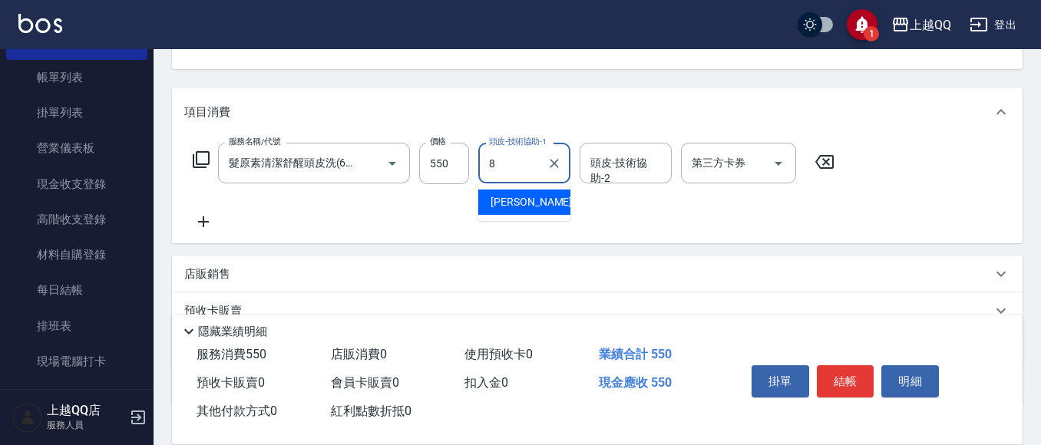
click at [526, 199] on div "[PERSON_NAME] -8" at bounding box center [524, 202] width 92 height 25
type input "[PERSON_NAME]-8"
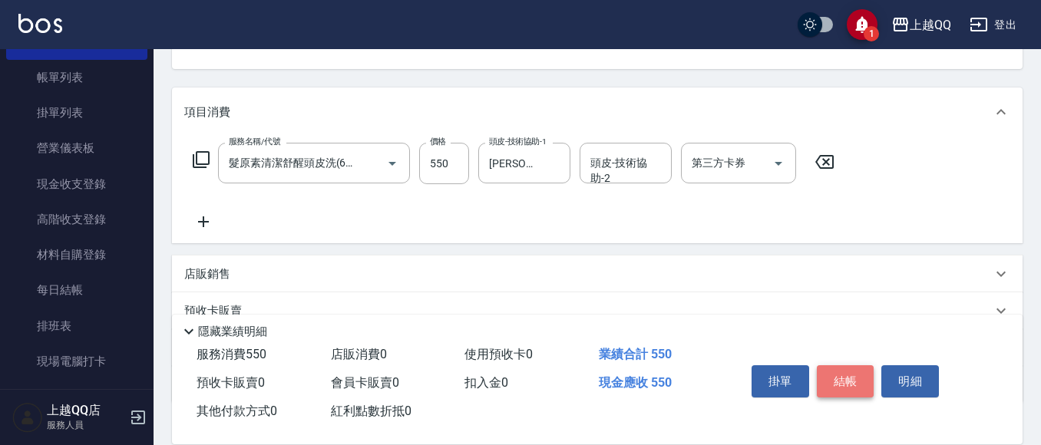
click at [840, 378] on button "結帳" at bounding box center [846, 381] width 58 height 32
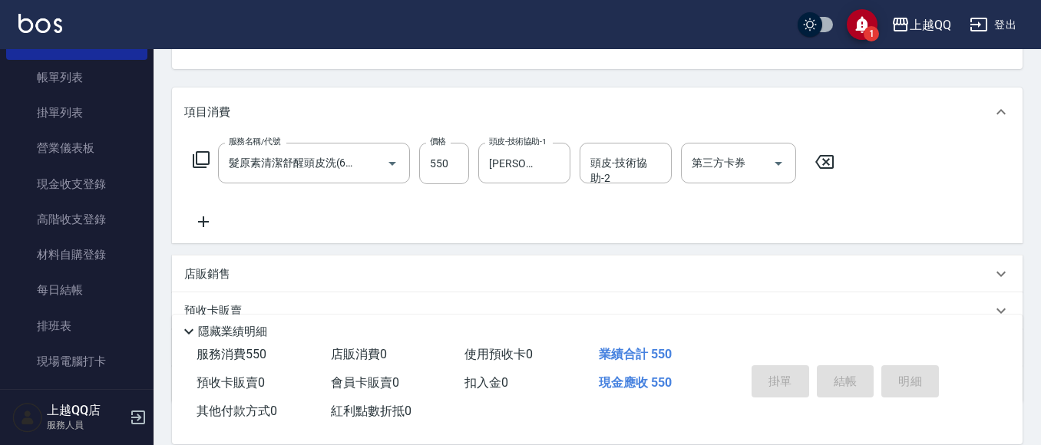
type input "[DATE] 16:23"
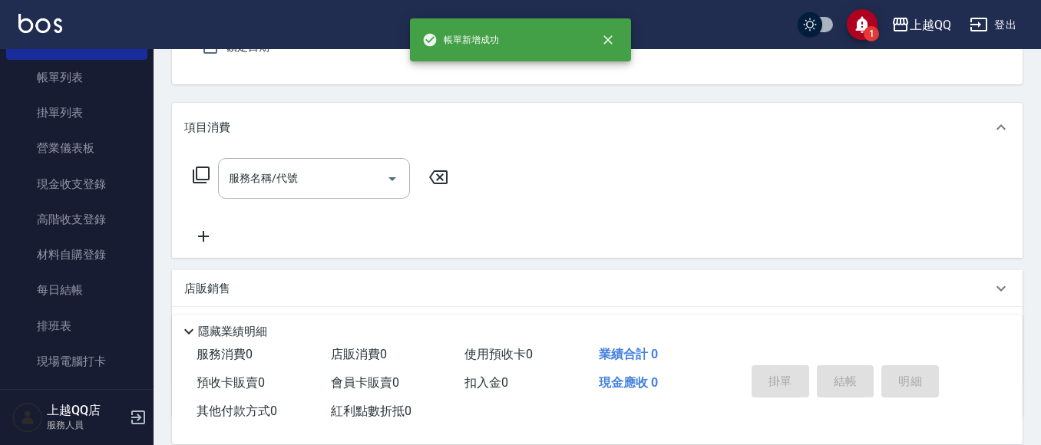
scroll to position [0, 0]
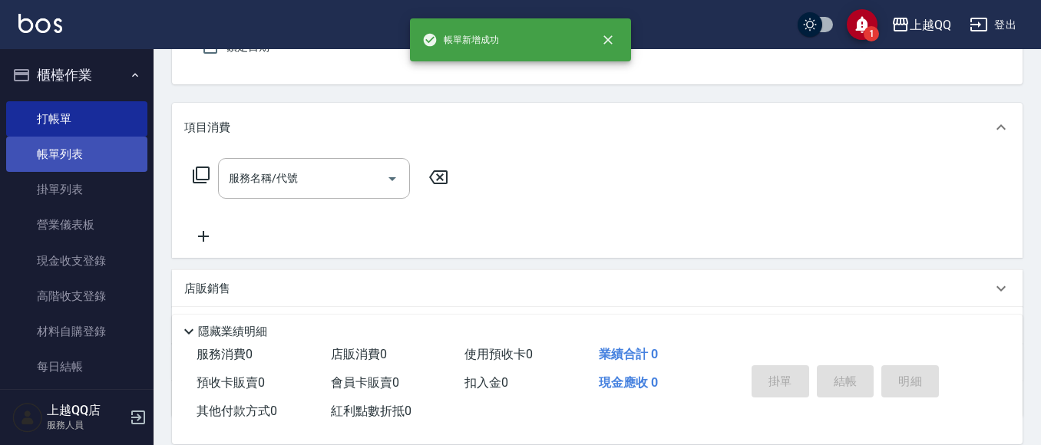
click at [73, 142] on link "帳單列表" at bounding box center [76, 154] width 141 height 35
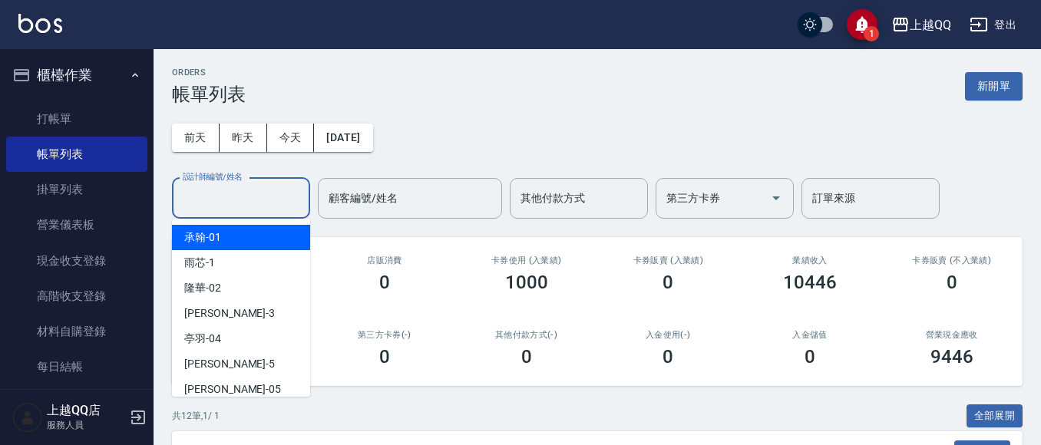
click at [209, 205] on input "設計師編號/姓名" at bounding box center [241, 198] width 124 height 27
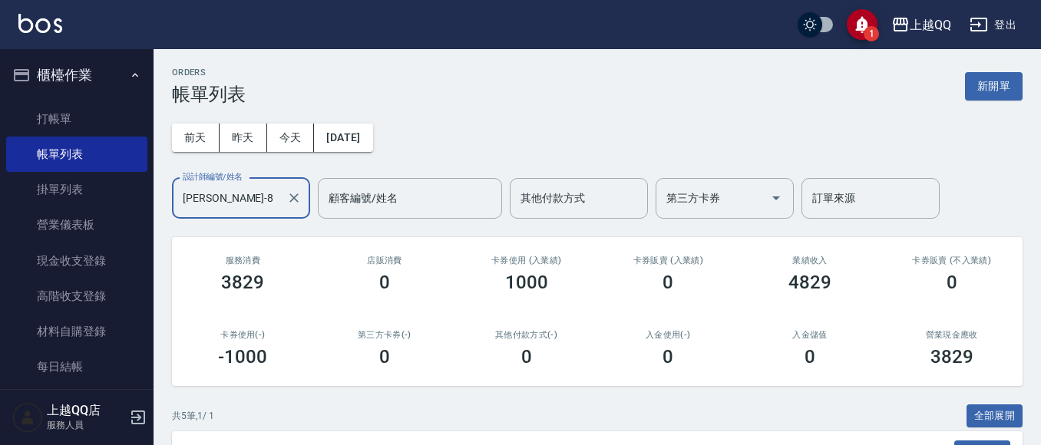
type input "[PERSON_NAME]-8"
click at [1038, 158] on div "ORDERS 帳單列表 新開單 [DATE] [DATE] [DATE] [DATE] 設計師編號/姓名 [PERSON_NAME]-8 設計師編號/姓名 顧…" at bounding box center [597, 401] width 887 height 705
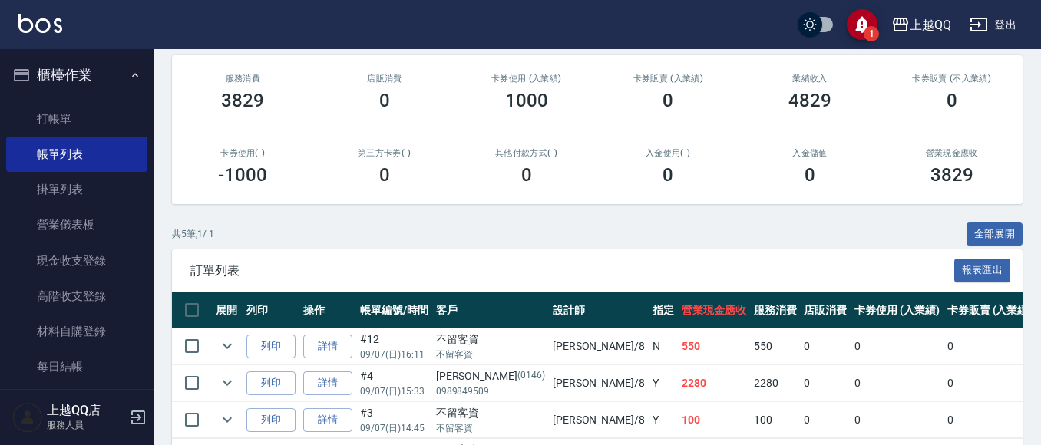
scroll to position [322, 0]
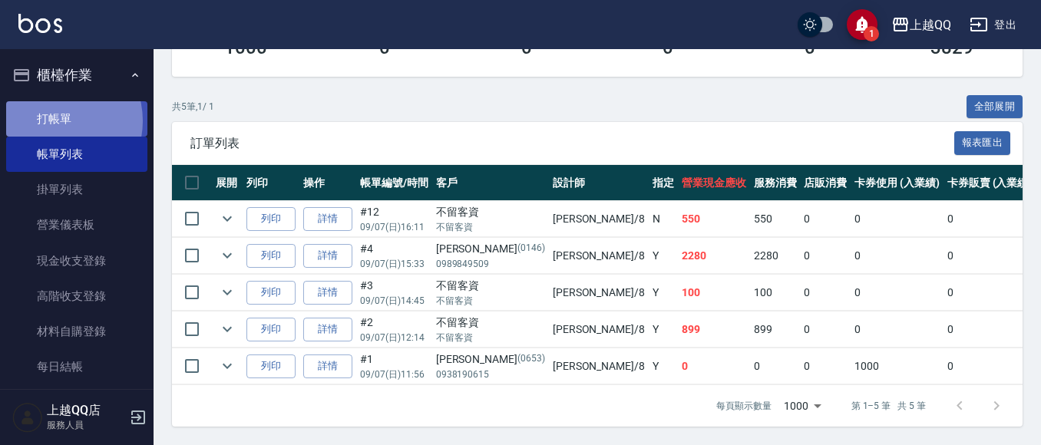
click at [56, 121] on link "打帳單" at bounding box center [76, 118] width 141 height 35
